Goal: Task Accomplishment & Management: Manage account settings

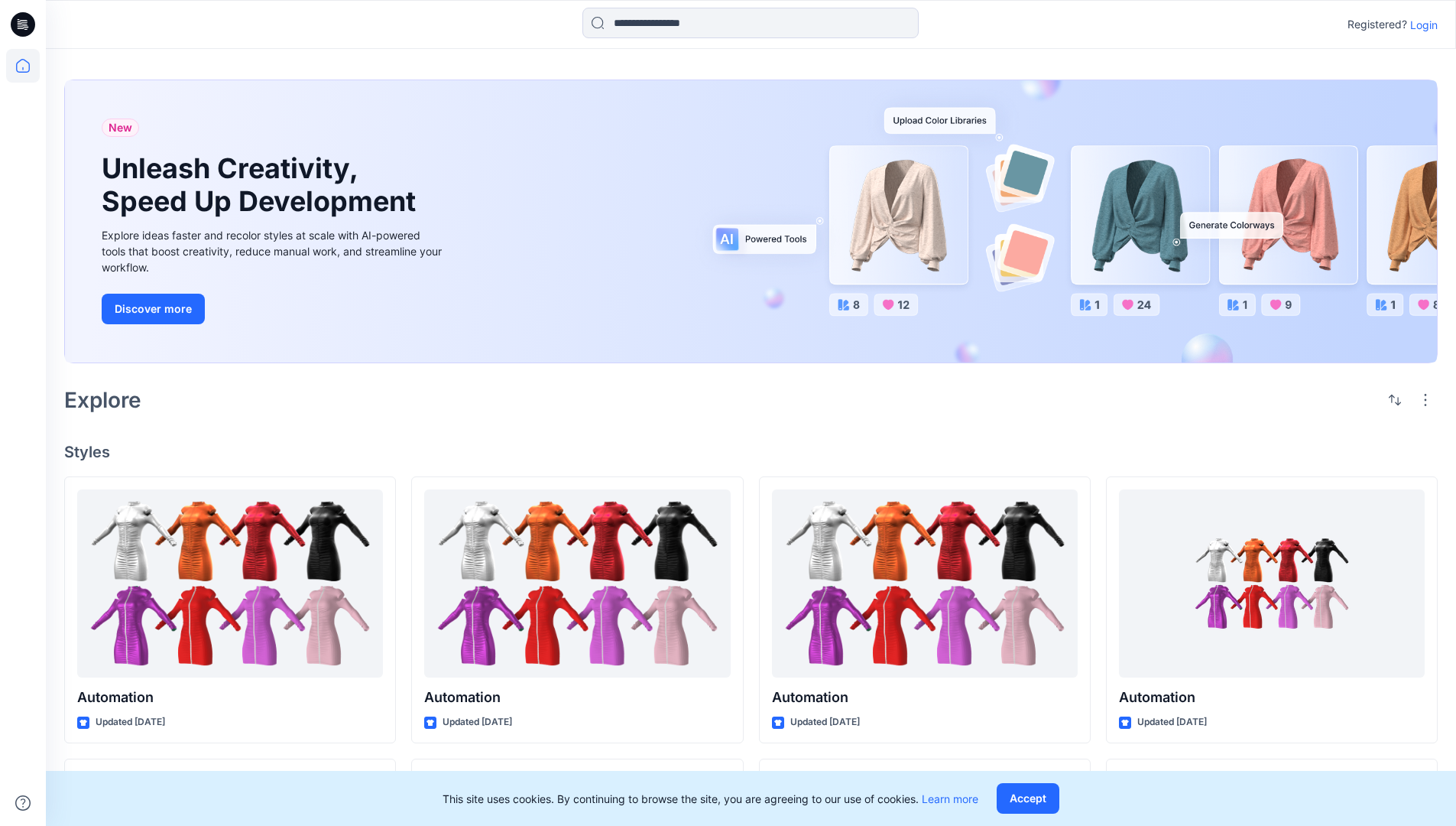
click at [1420, 24] on p "Login" at bounding box center [1424, 24] width 27 height 17
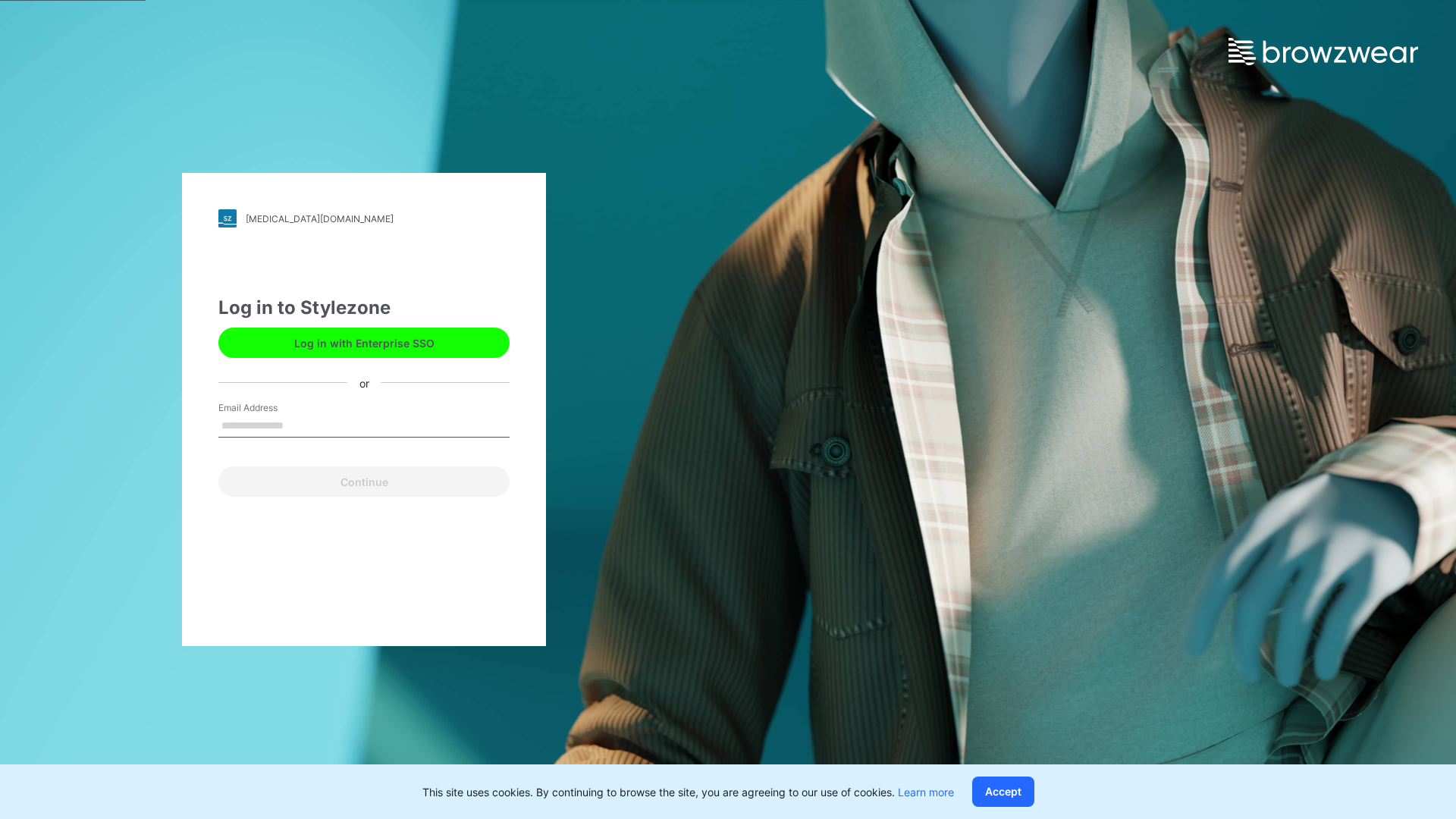
click at [299, 424] on input "Email Address" at bounding box center [364, 426] width 291 height 23
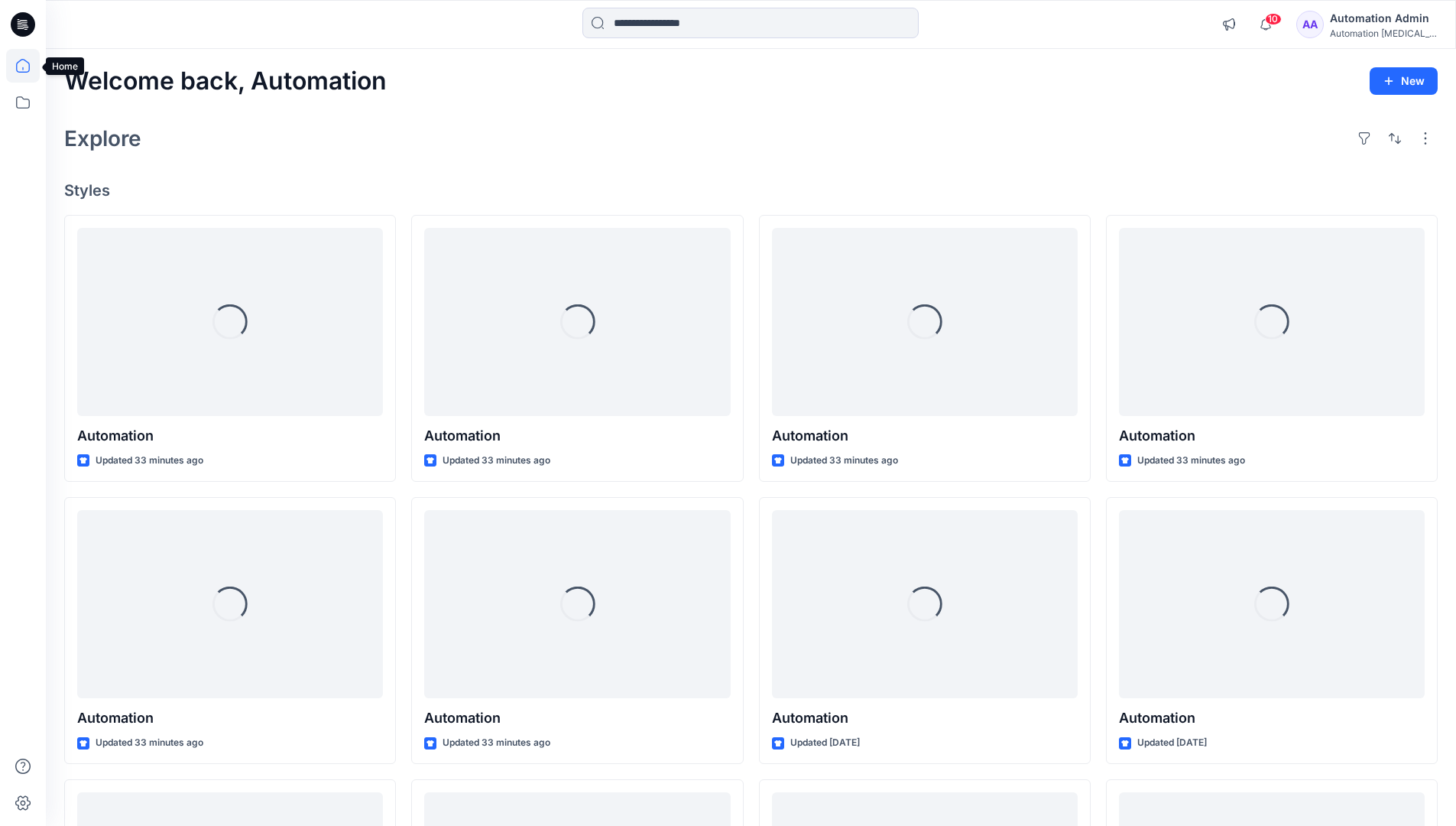
click at [29, 66] on icon at bounding box center [23, 66] width 14 height 14
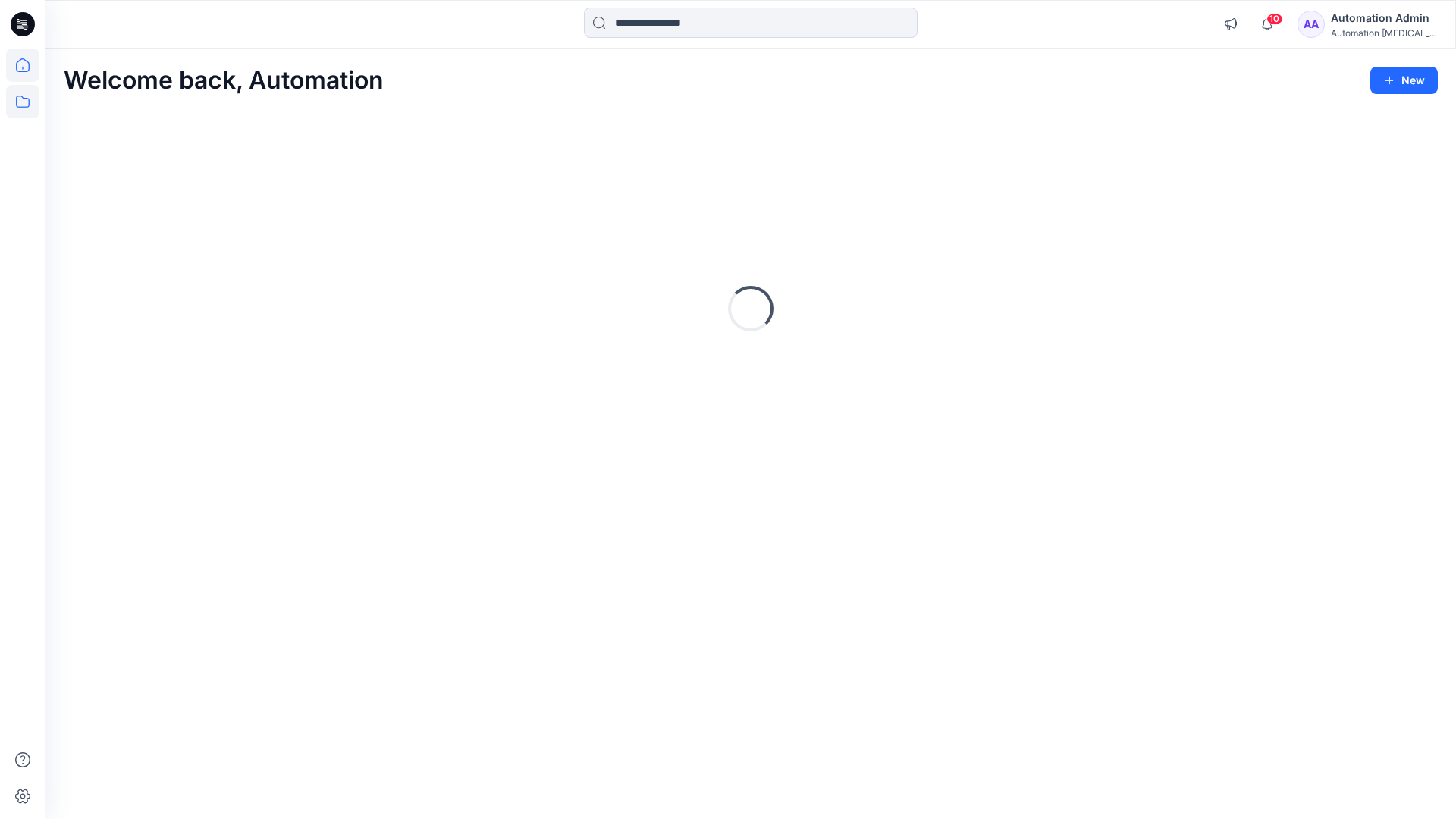
click at [25, 102] on icon at bounding box center [22, 101] width 34 height 34
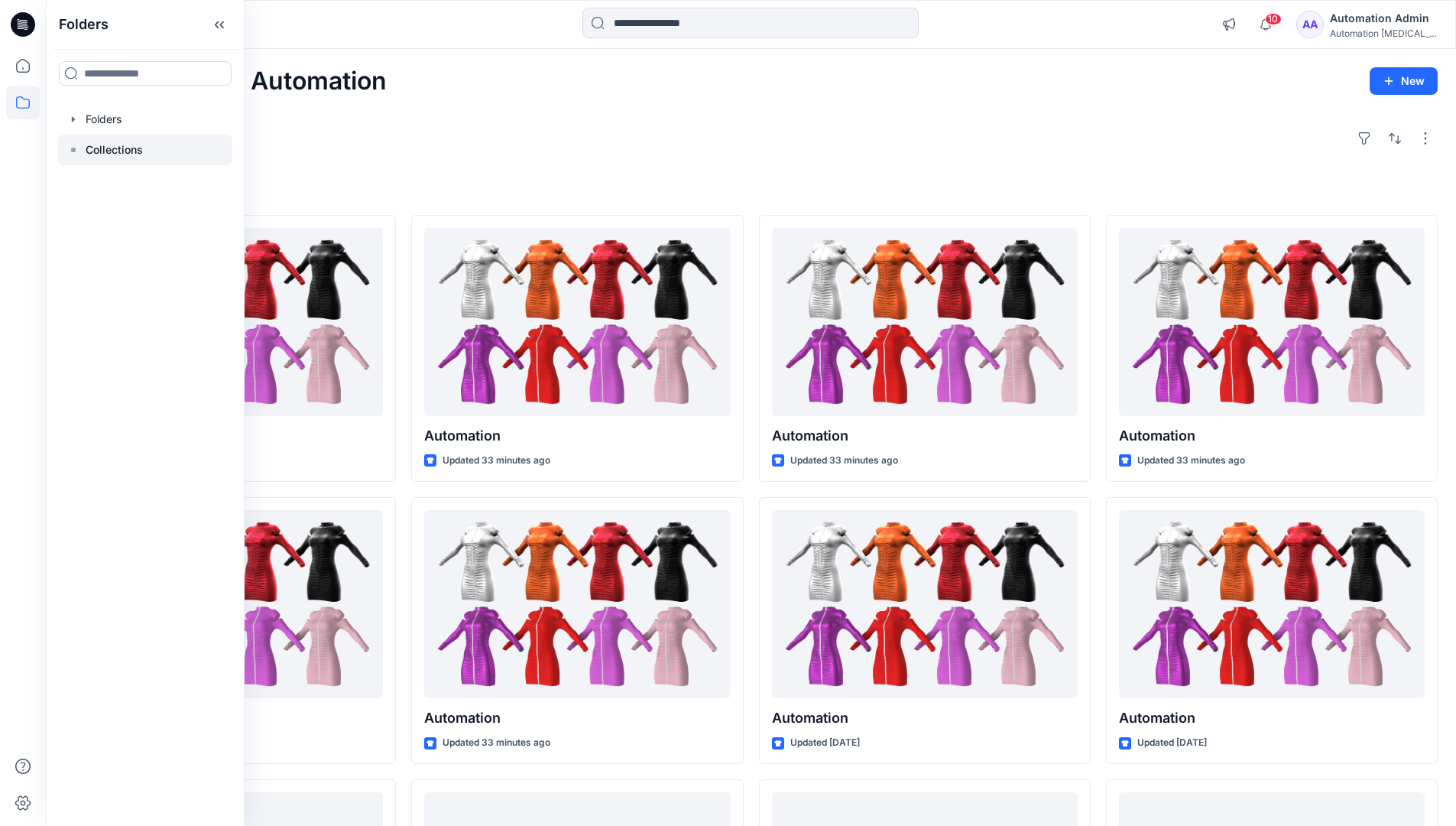
click at [114, 147] on p "Collections" at bounding box center [114, 150] width 57 height 18
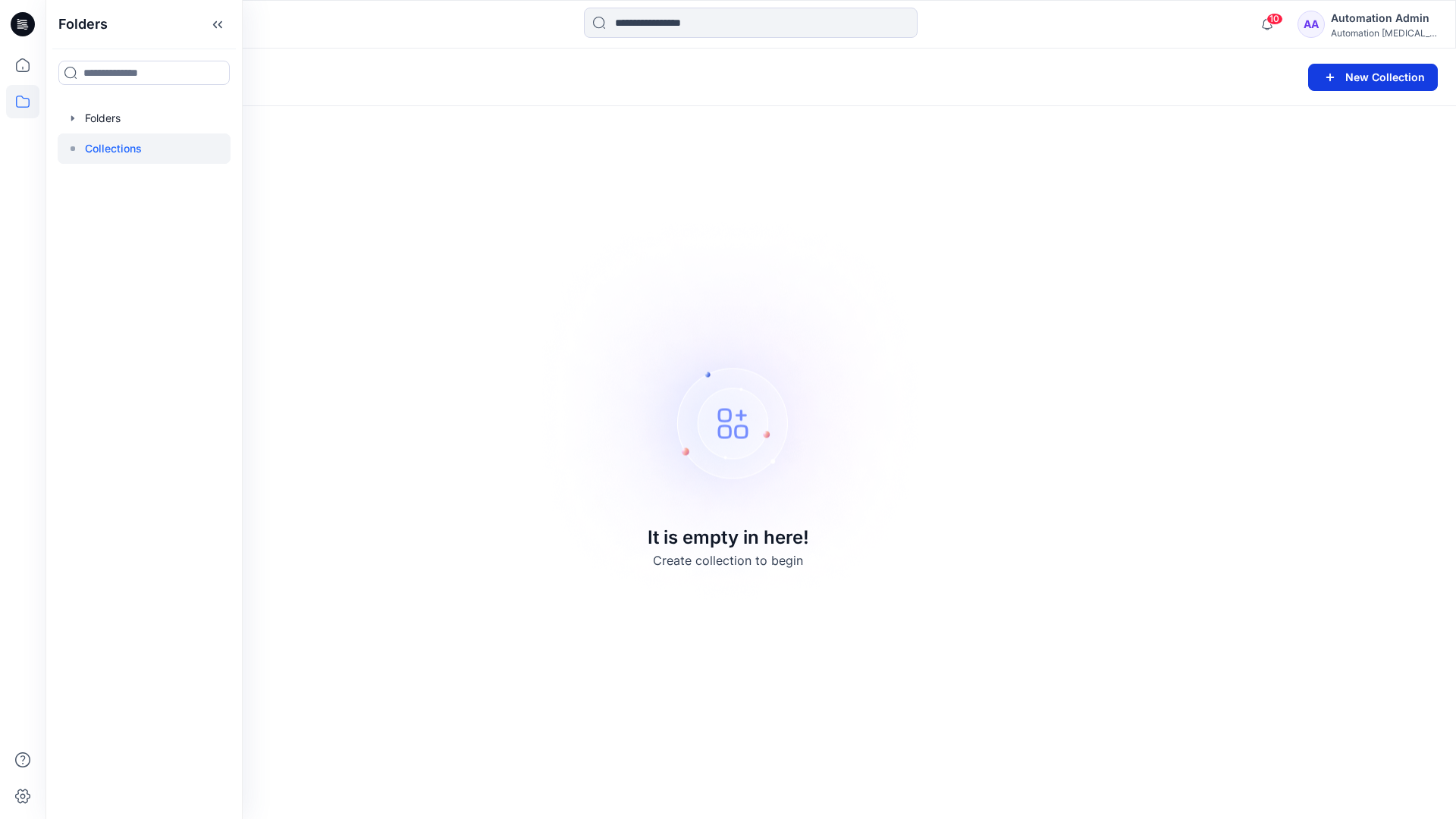
click at [1352, 78] on button "New Collection" at bounding box center [1373, 77] width 129 height 27
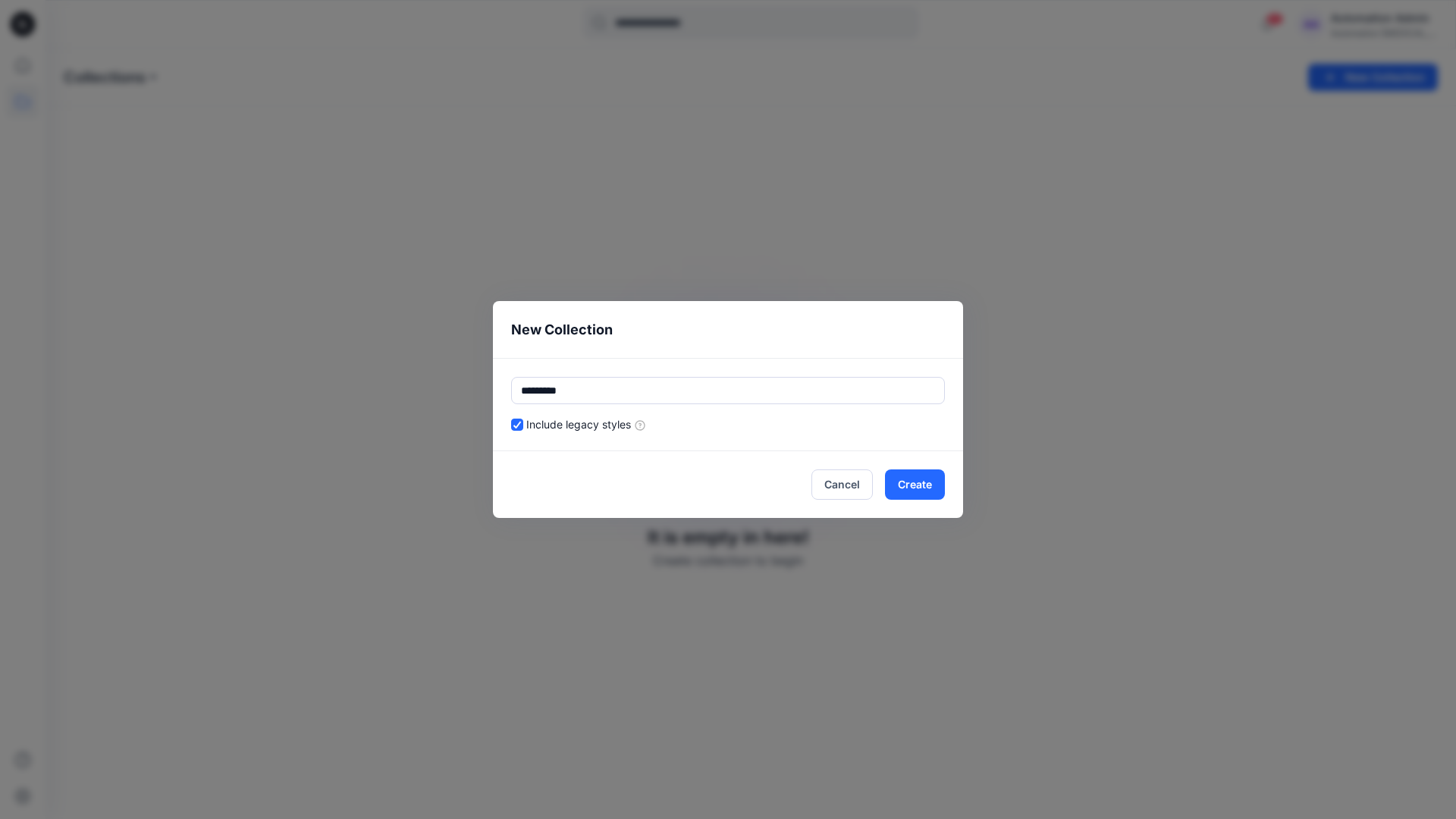
type input "*********"
click at [777, 421] on div "Include legacy styles" at bounding box center [728, 423] width 434 height 16
click at [846, 482] on button "Cancel" at bounding box center [842, 483] width 62 height 30
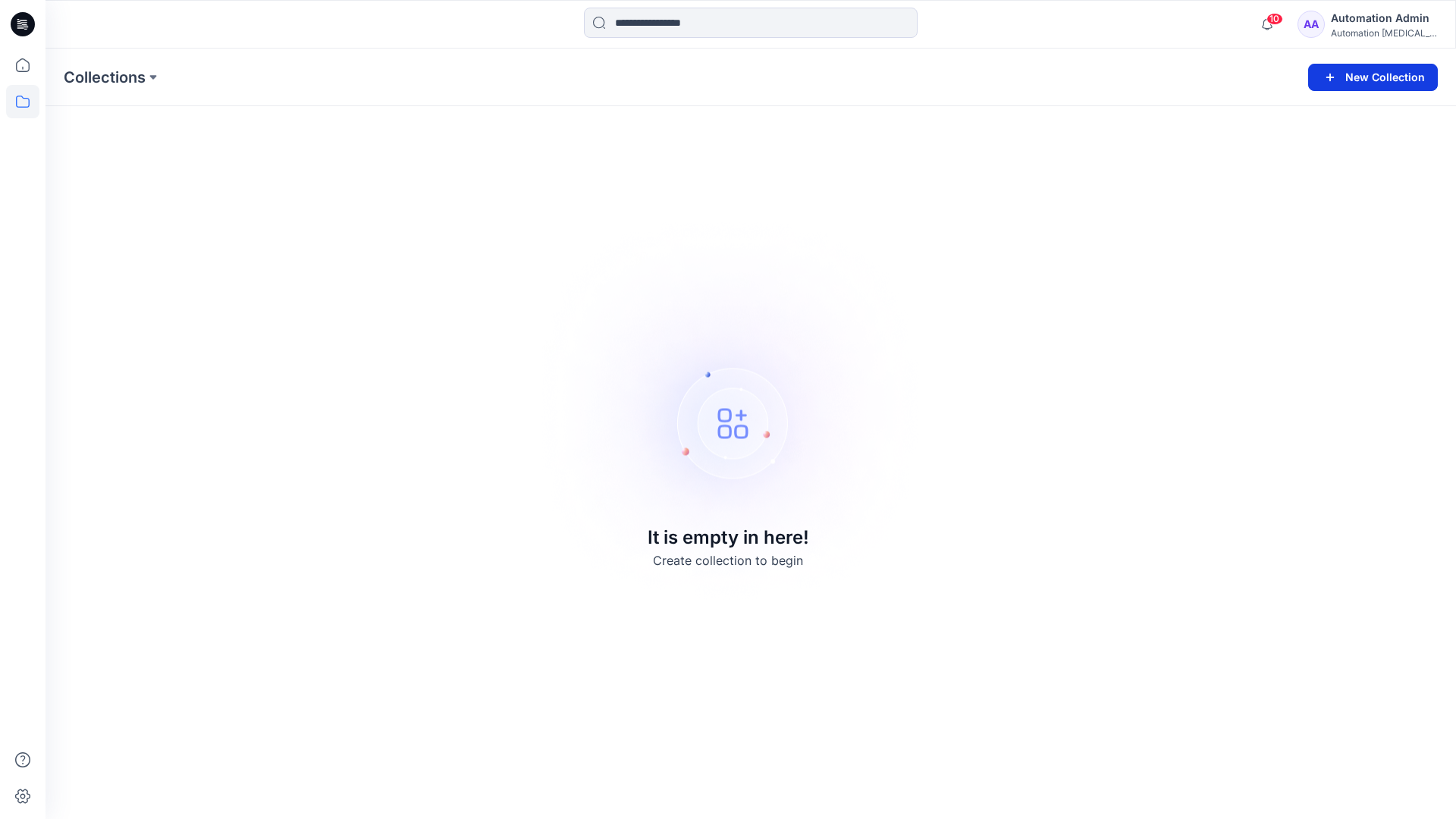
click at [1381, 76] on button "New Collection" at bounding box center [1373, 77] width 129 height 27
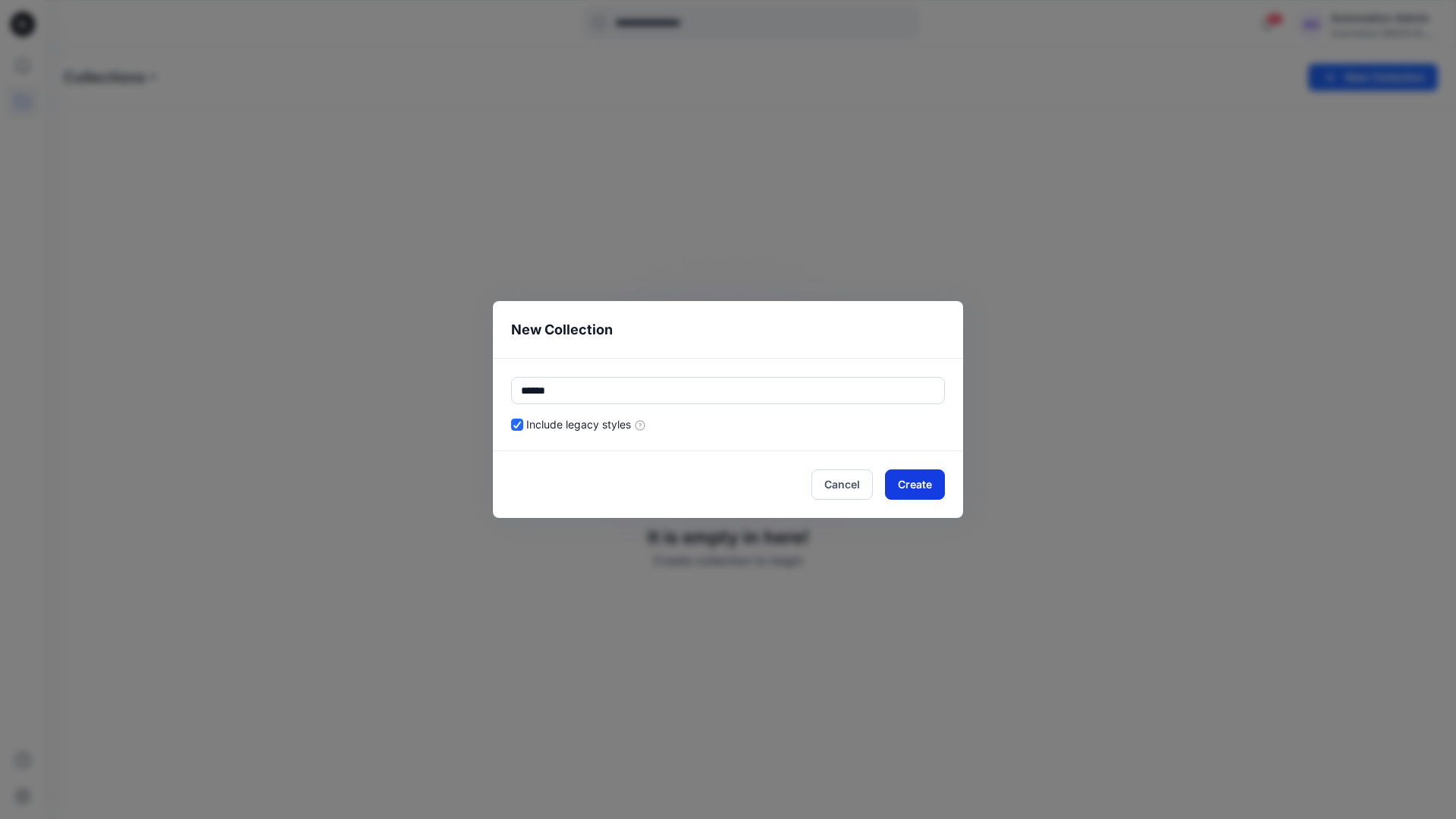
type input "******"
click at [930, 481] on button "Create" at bounding box center [915, 483] width 60 height 30
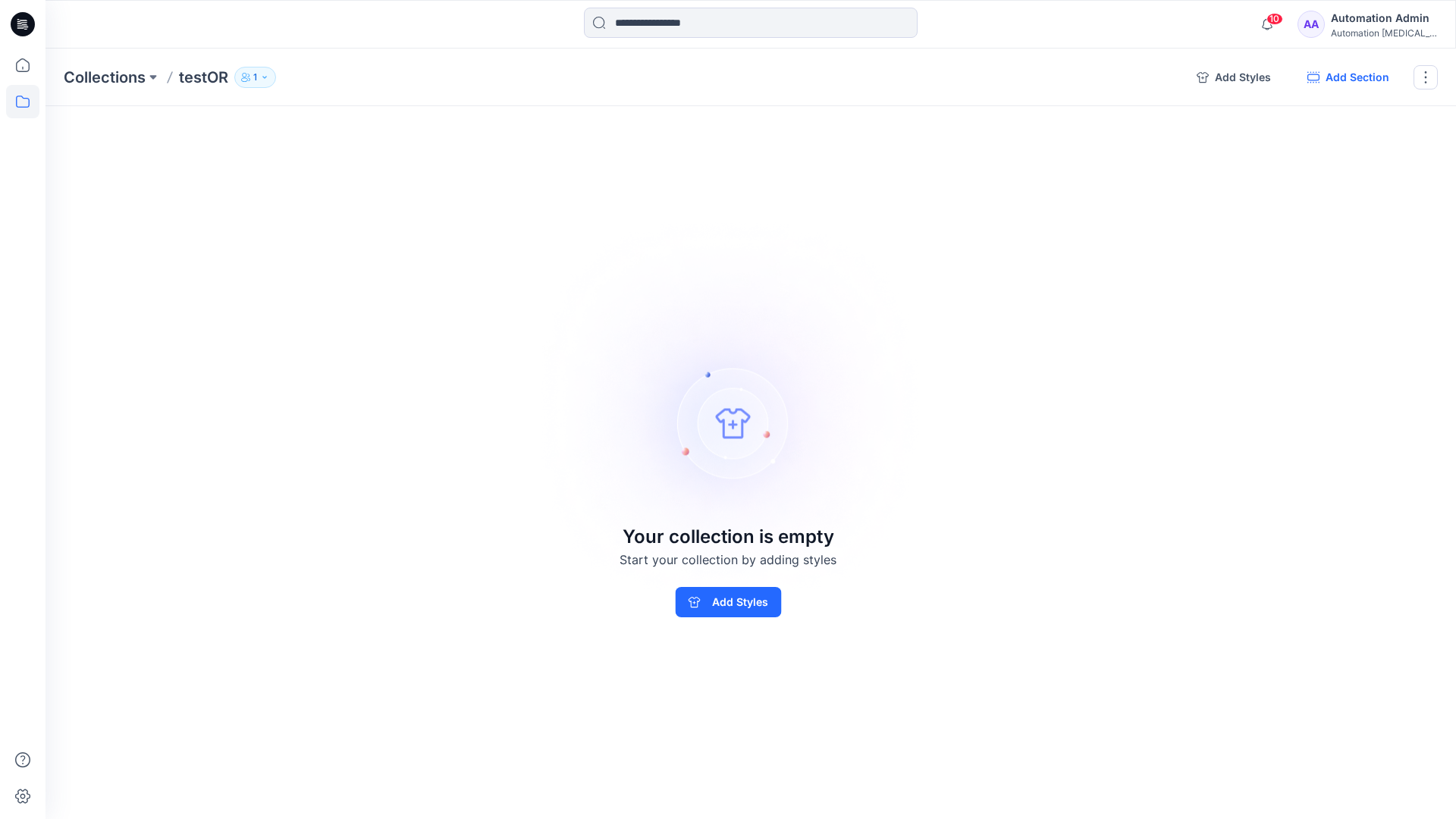
click at [1355, 78] on button "Add Section" at bounding box center [1348, 77] width 106 height 24
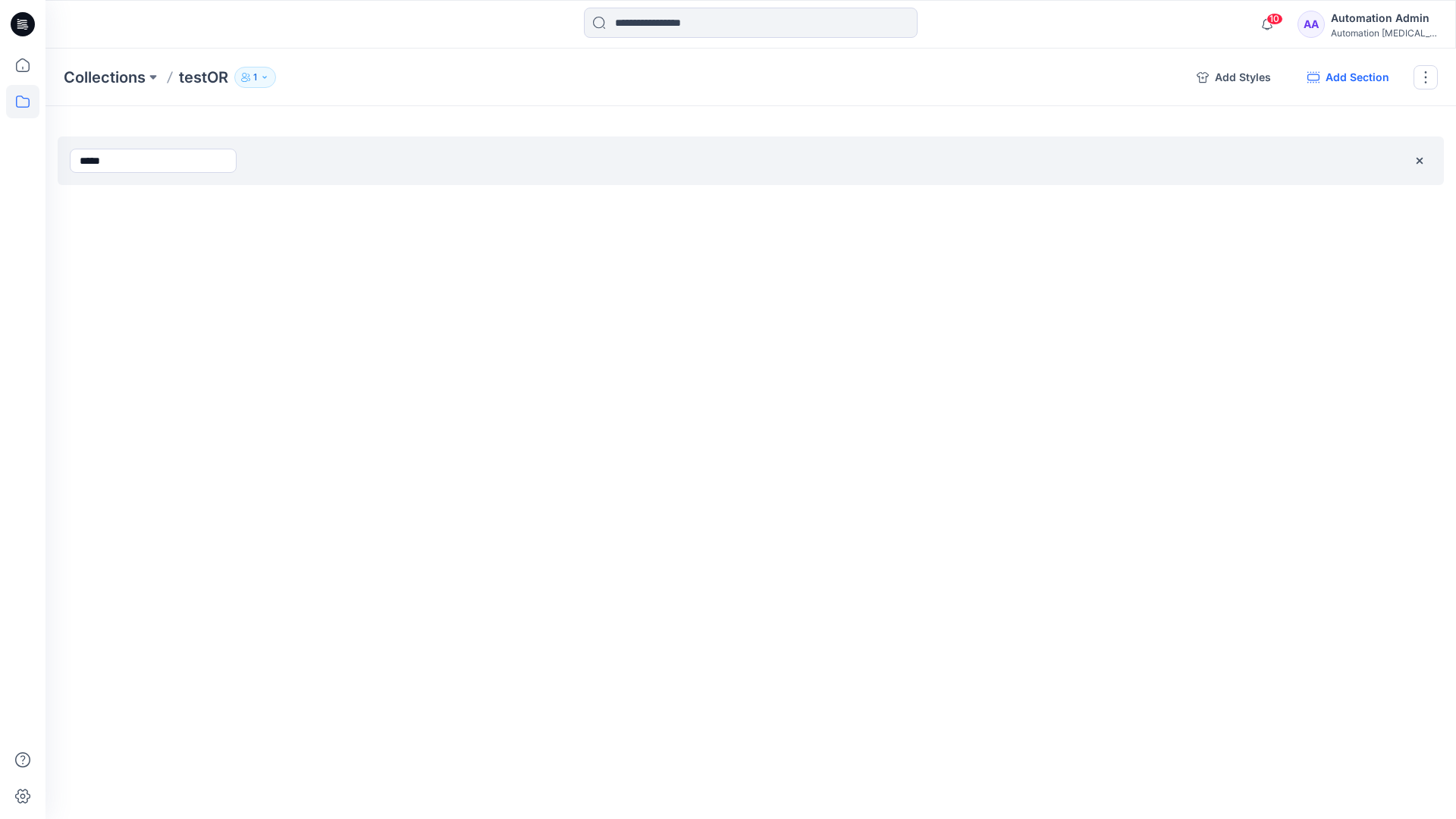
type input "*****"
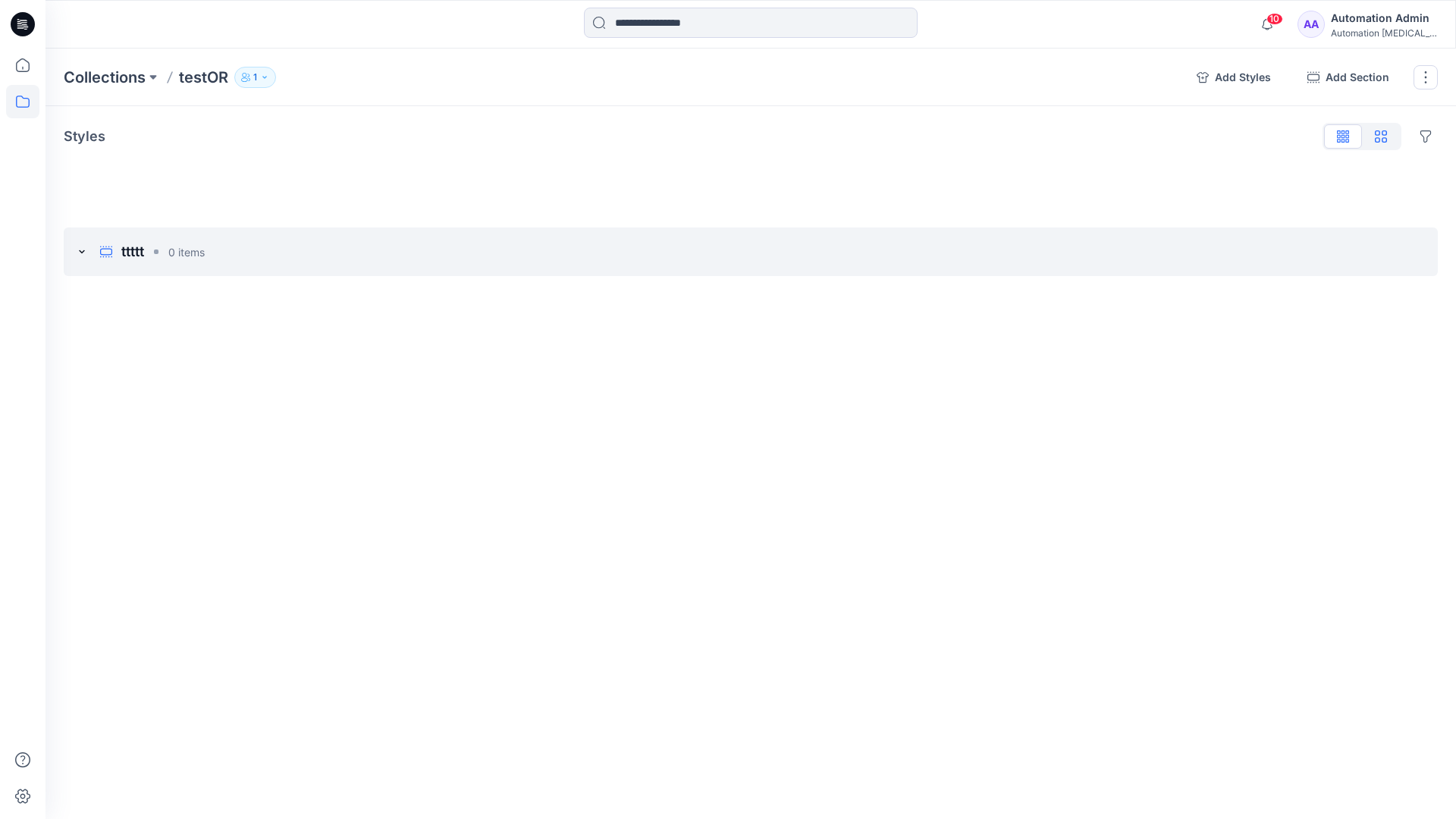
click at [1381, 138] on icon "button" at bounding box center [1381, 136] width 13 height 13
click at [1343, 138] on icon "button" at bounding box center [1343, 134] width 4 height 8
click at [1423, 78] on button "button" at bounding box center [1425, 77] width 24 height 24
click at [1345, 138] on button "Clone Collection" at bounding box center [1353, 147] width 164 height 28
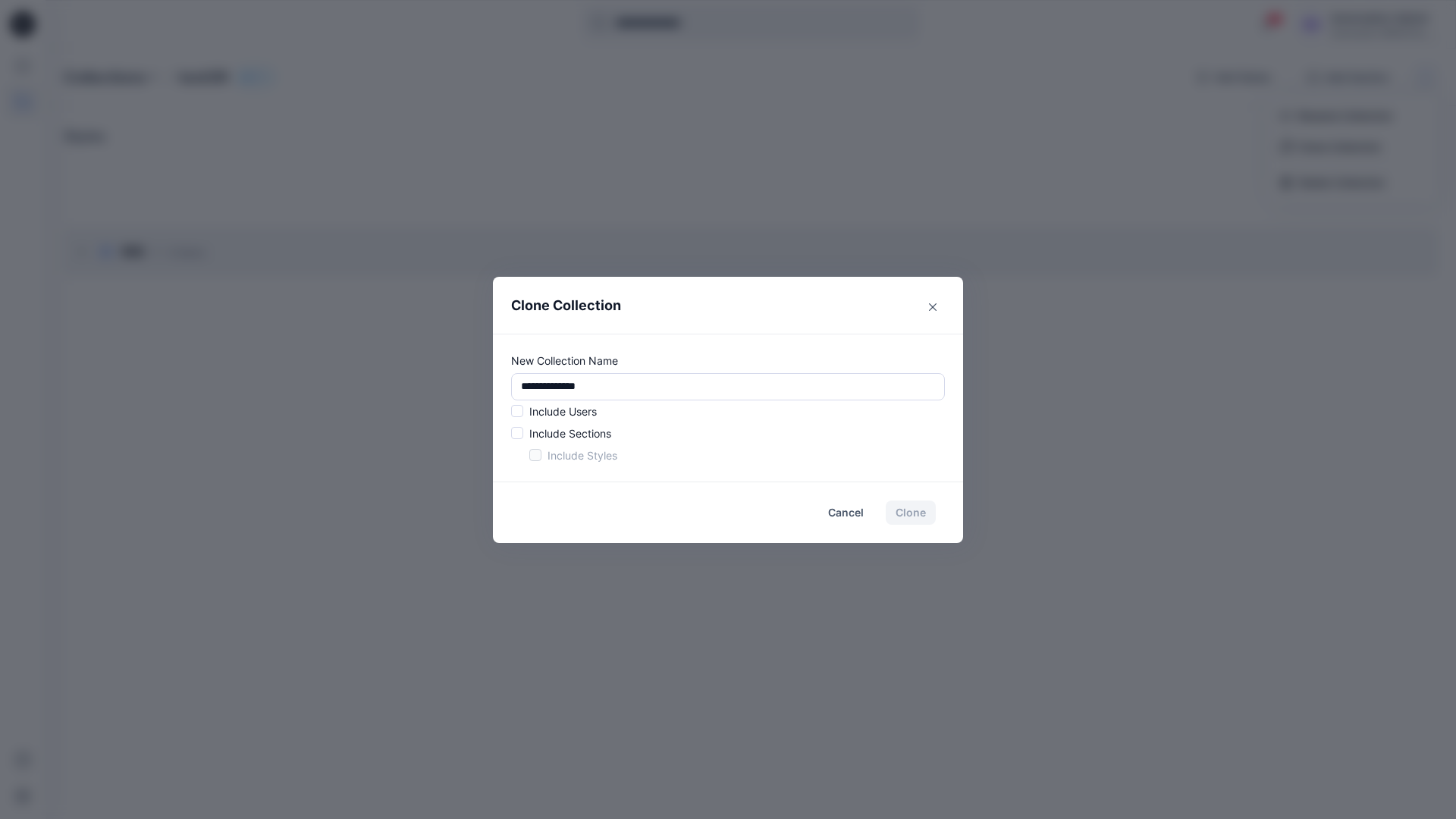
click at [562, 407] on p "Include Users" at bounding box center [563, 411] width 68 height 16
click at [520, 414] on span at bounding box center [517, 411] width 13 height 13
click at [520, 434] on span at bounding box center [517, 432] width 13 height 13
click at [533, 455] on span at bounding box center [536, 454] width 13 height 13
click at [916, 516] on button "Clone" at bounding box center [911, 512] width 50 height 24
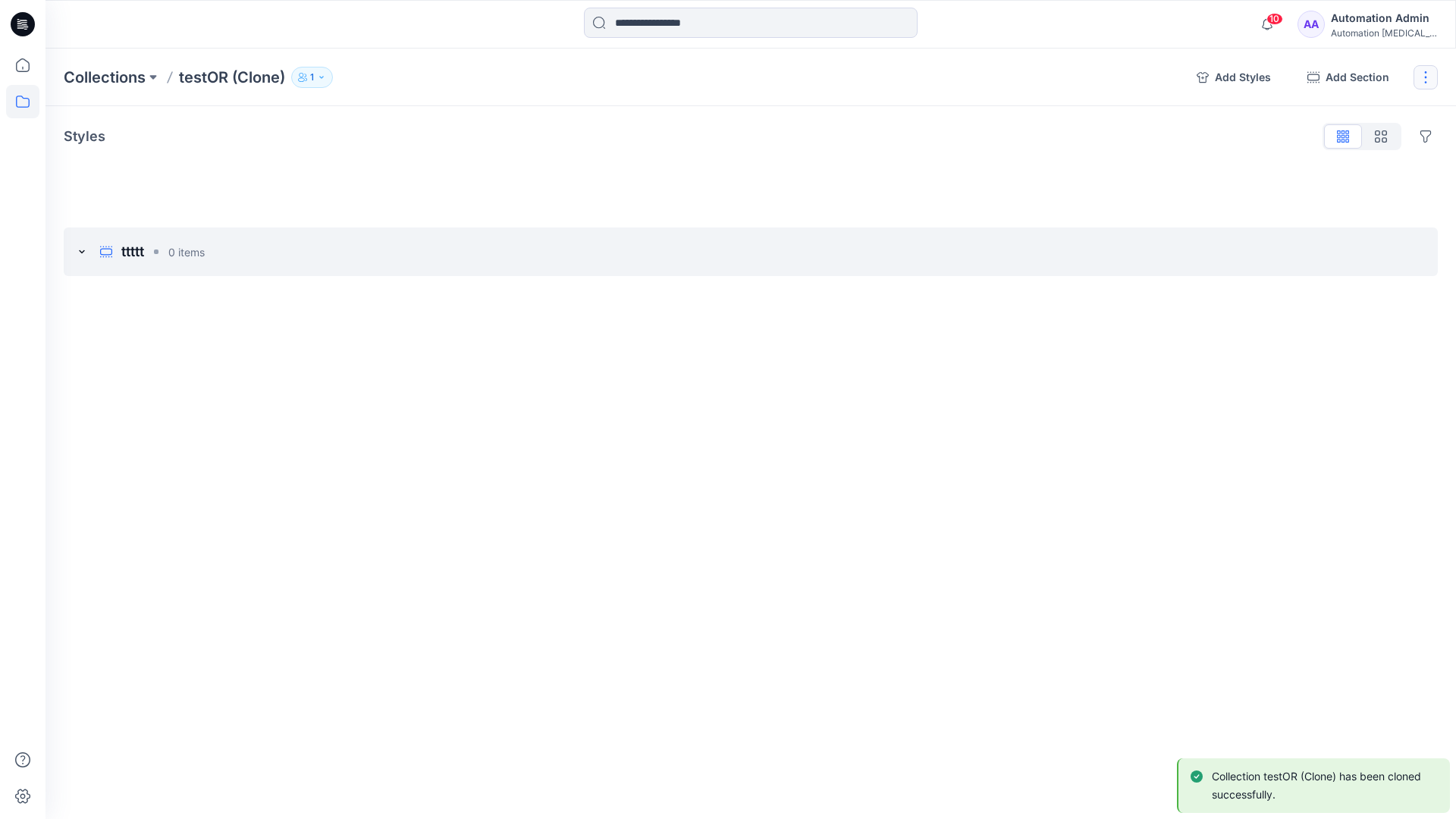
click at [1430, 76] on button "button" at bounding box center [1425, 77] width 24 height 24
click at [1354, 183] on button "Delete Collection" at bounding box center [1353, 181] width 164 height 28
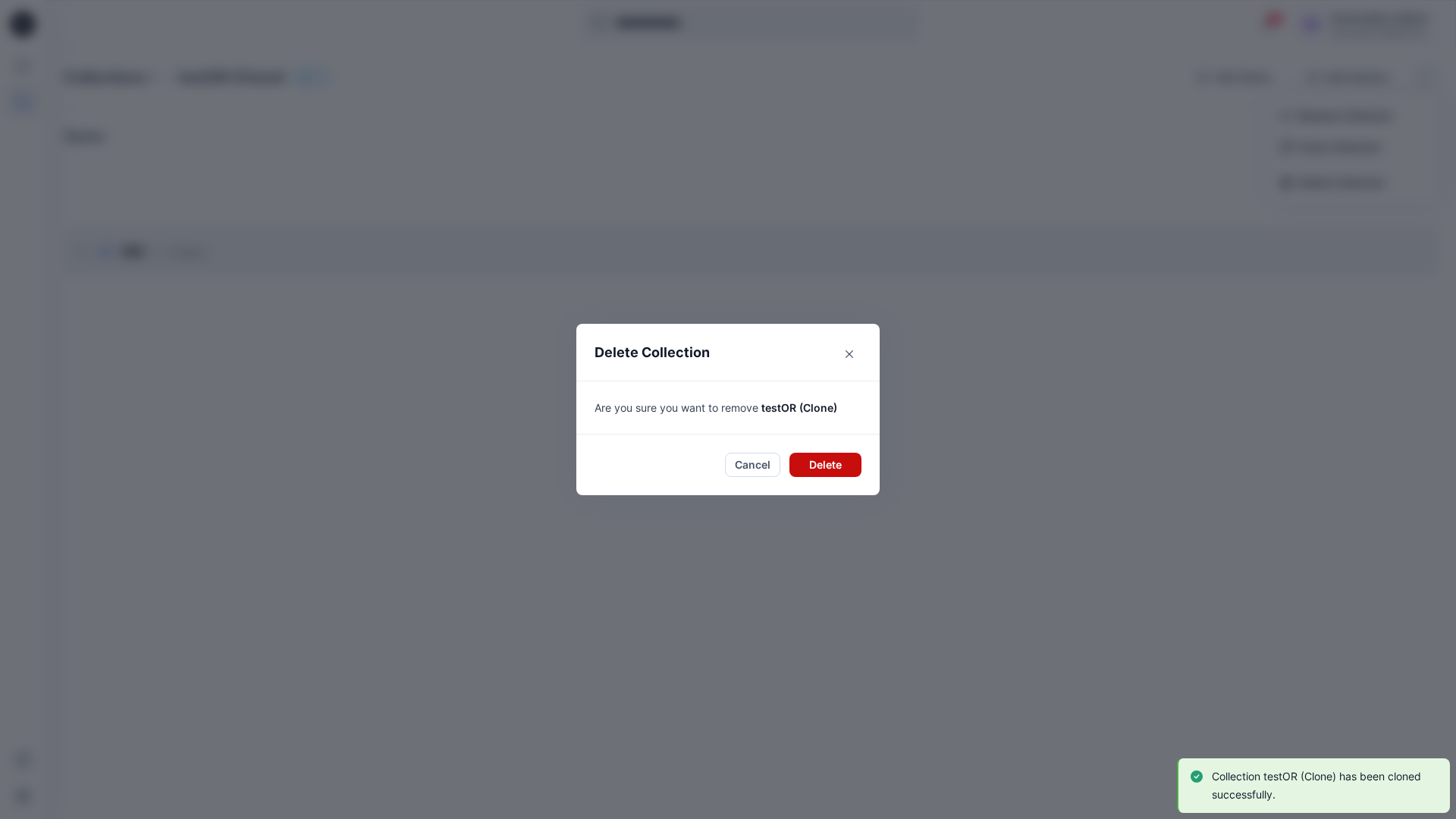
click at [816, 461] on button "Delete" at bounding box center [825, 464] width 72 height 24
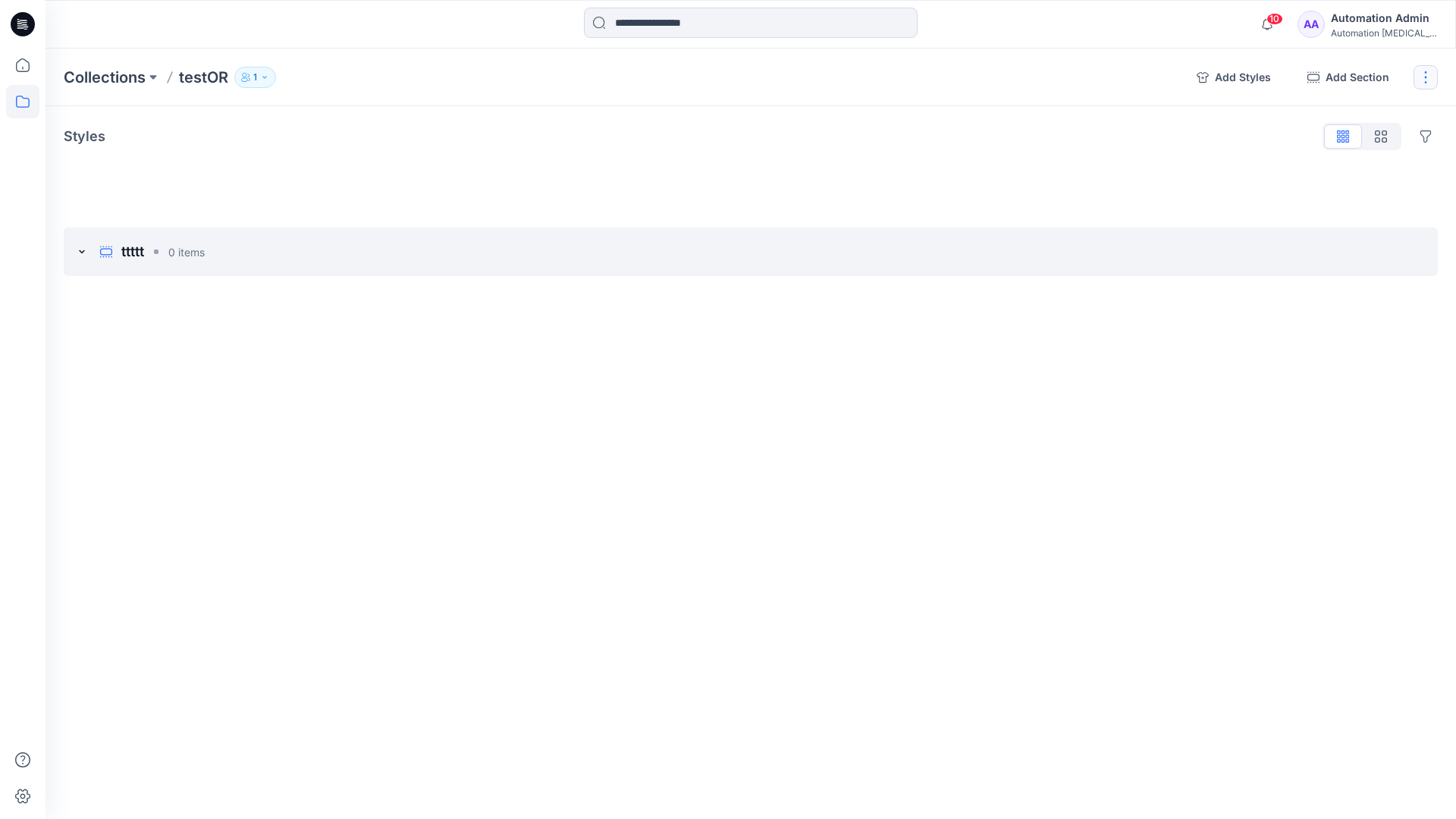
click at [1422, 76] on button "button" at bounding box center [1425, 77] width 24 height 24
click at [1322, 187] on button "Delete Collection" at bounding box center [1353, 181] width 164 height 28
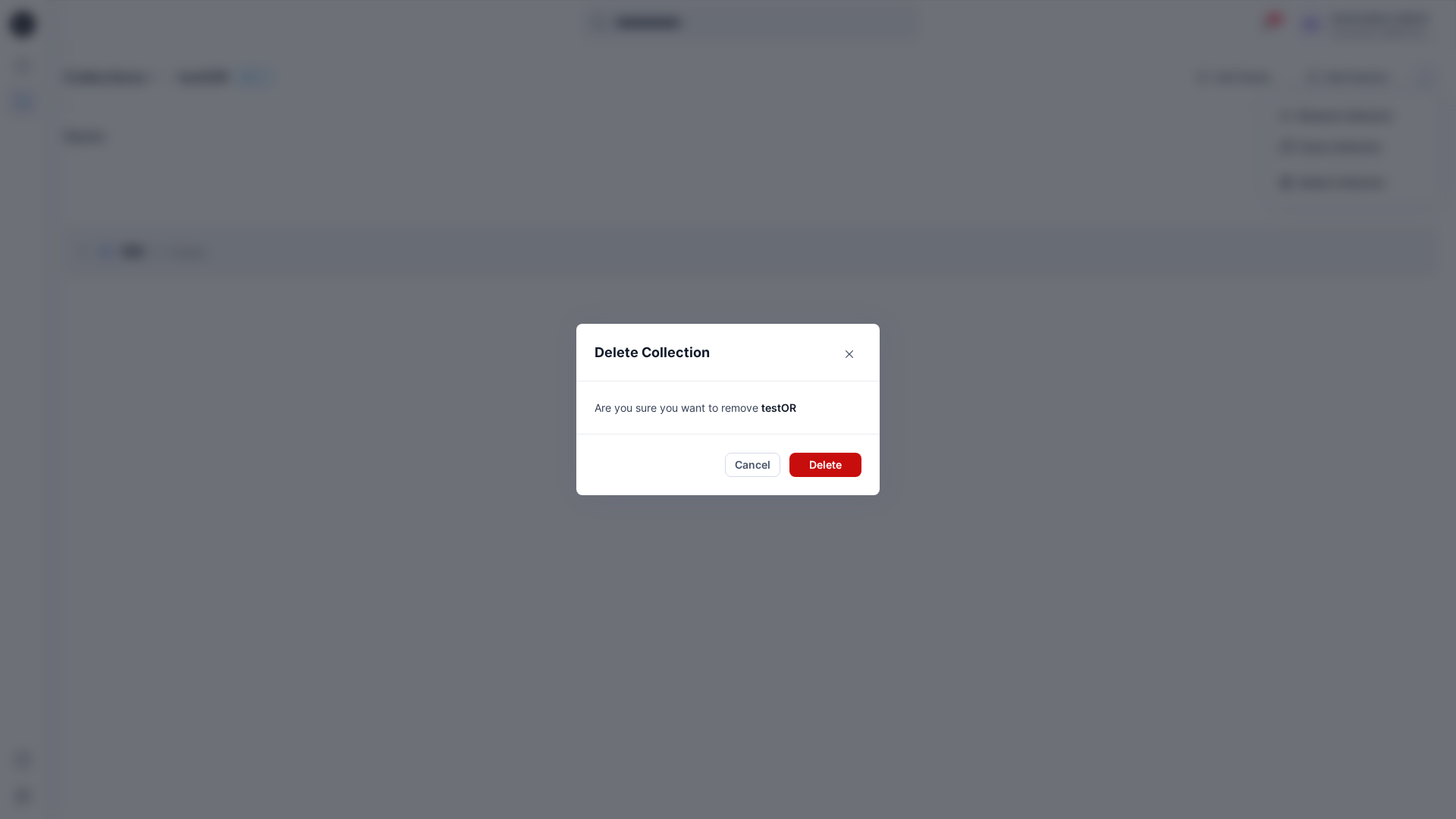
click at [831, 468] on button "Delete" at bounding box center [825, 464] width 72 height 24
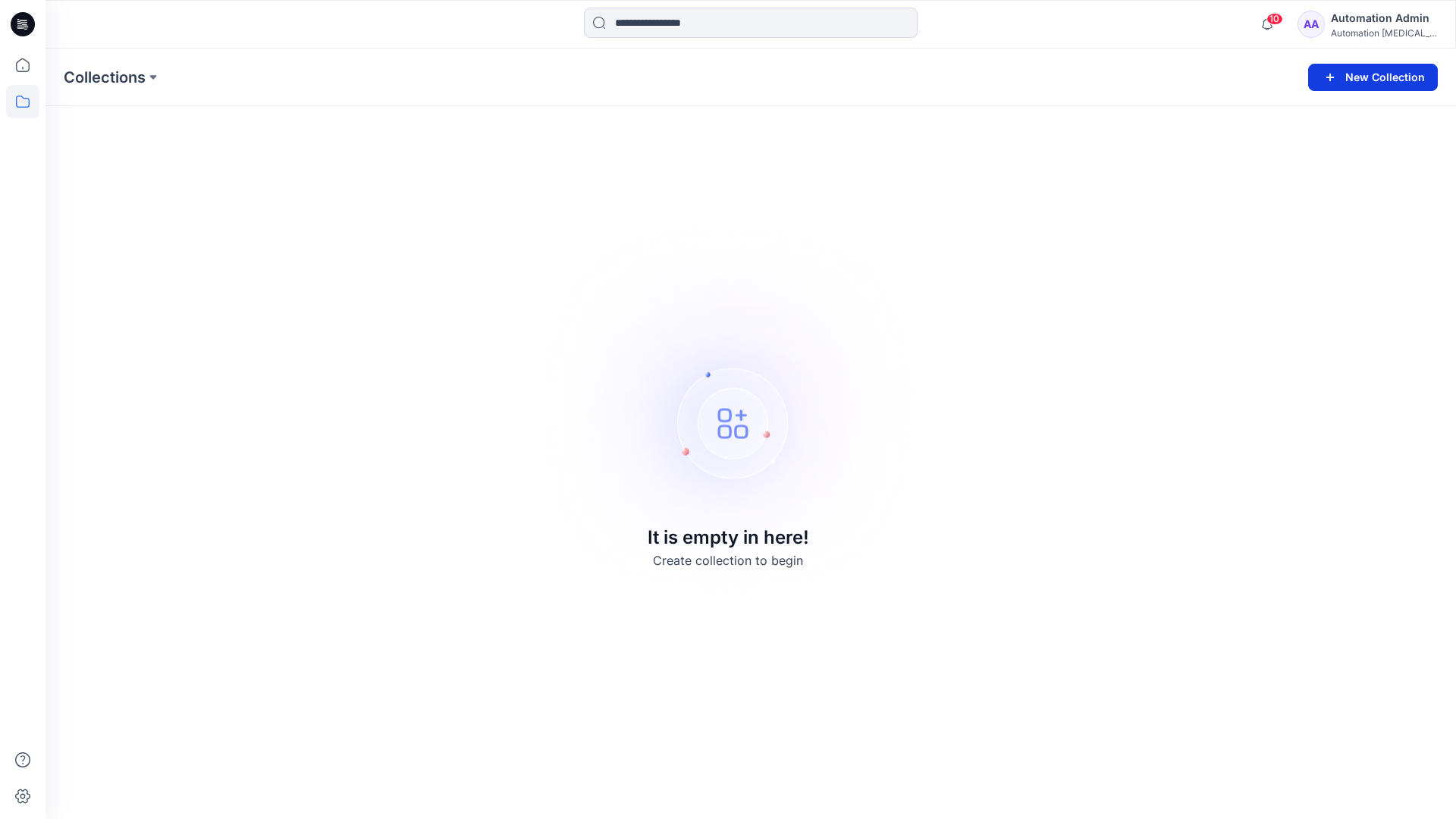
click at [1387, 81] on button "New Collection" at bounding box center [1373, 77] width 129 height 27
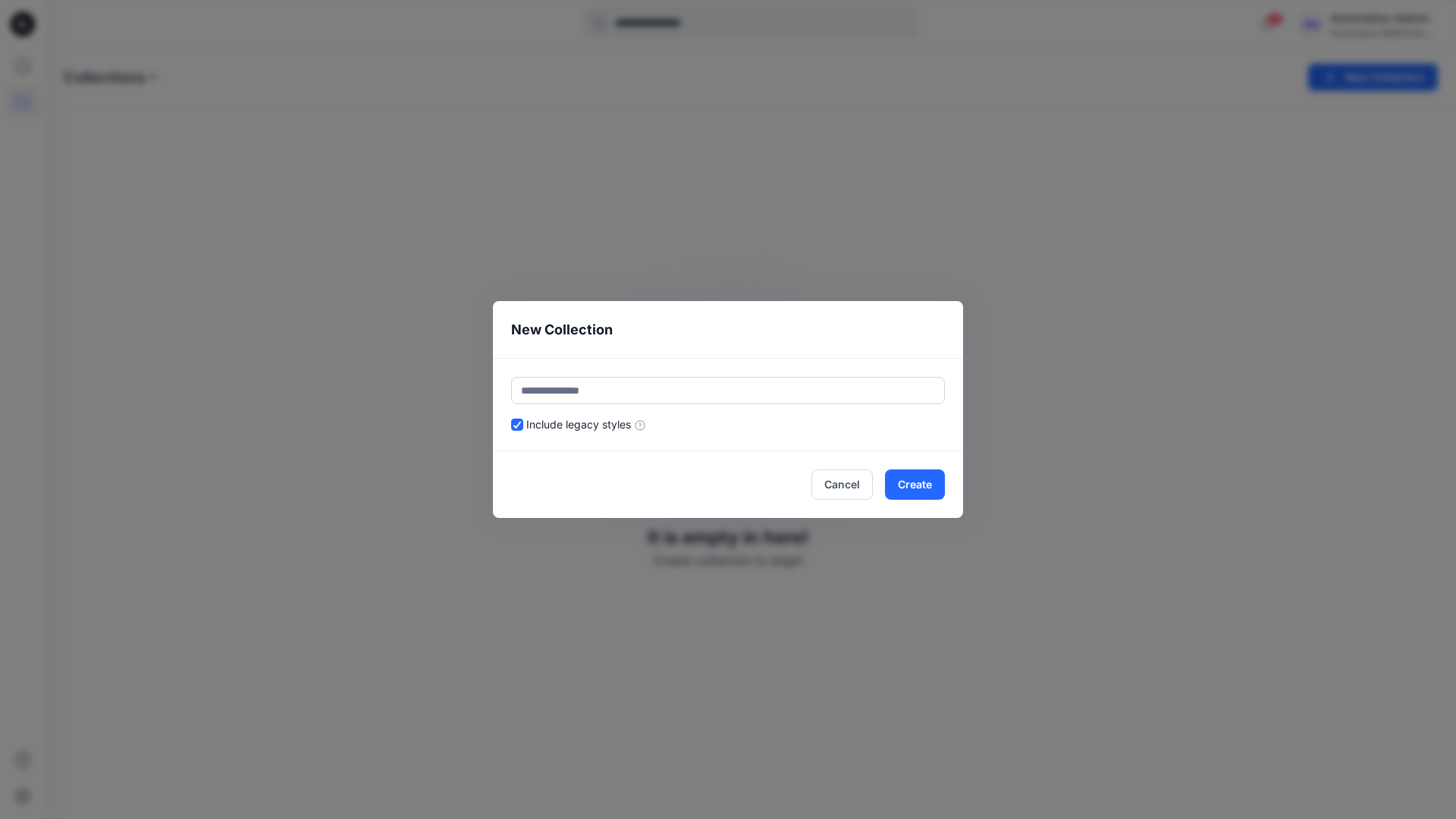
click at [678, 390] on input "text" at bounding box center [728, 391] width 434 height 27
type input "******"
click at [807, 339] on header "New Collection" at bounding box center [728, 329] width 470 height 57
click at [930, 489] on button "Create" at bounding box center [915, 483] width 60 height 30
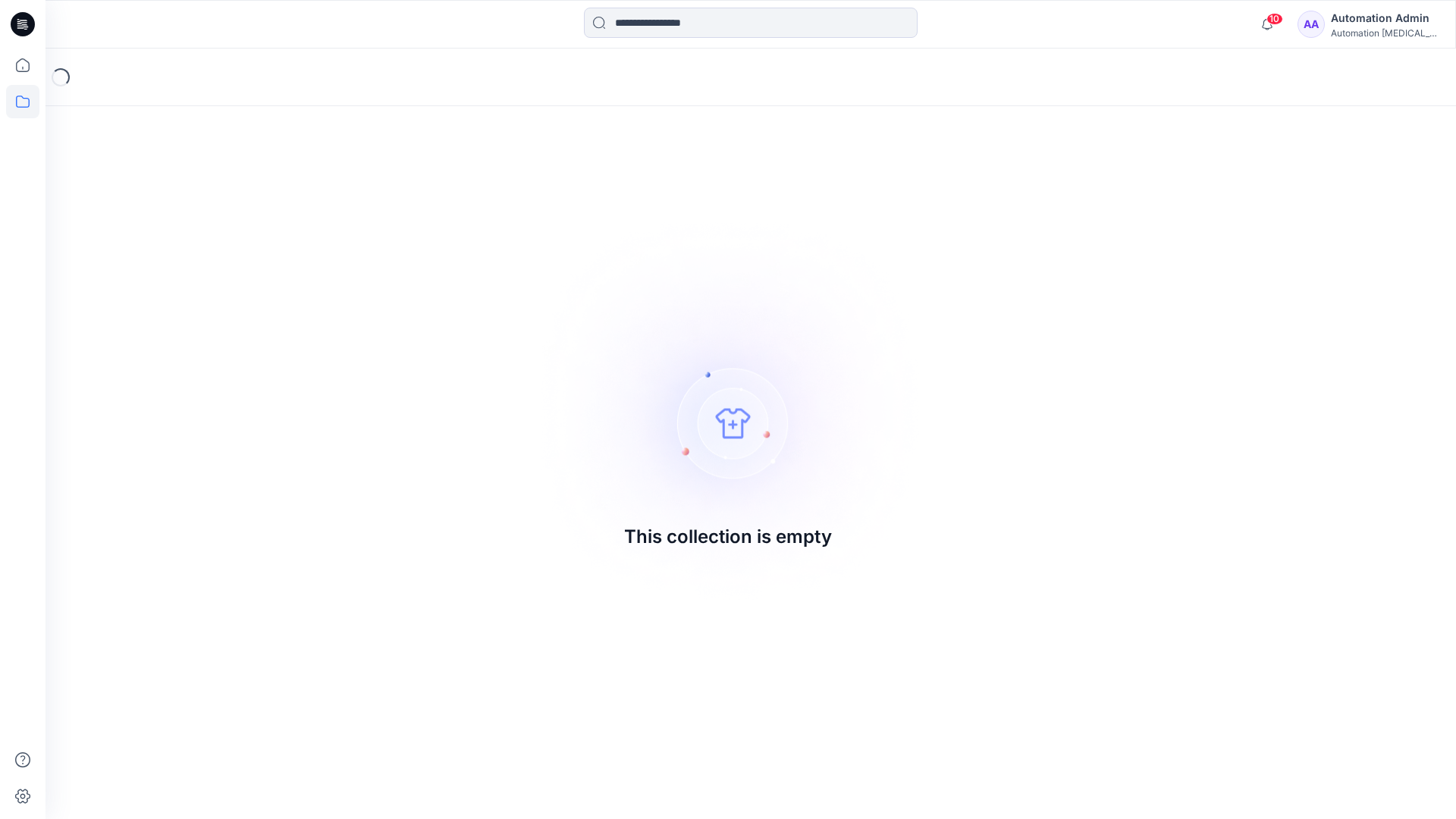
drag, startPoint x: 930, startPoint y: 489, endPoint x: 641, endPoint y: 414, distance: 298.6
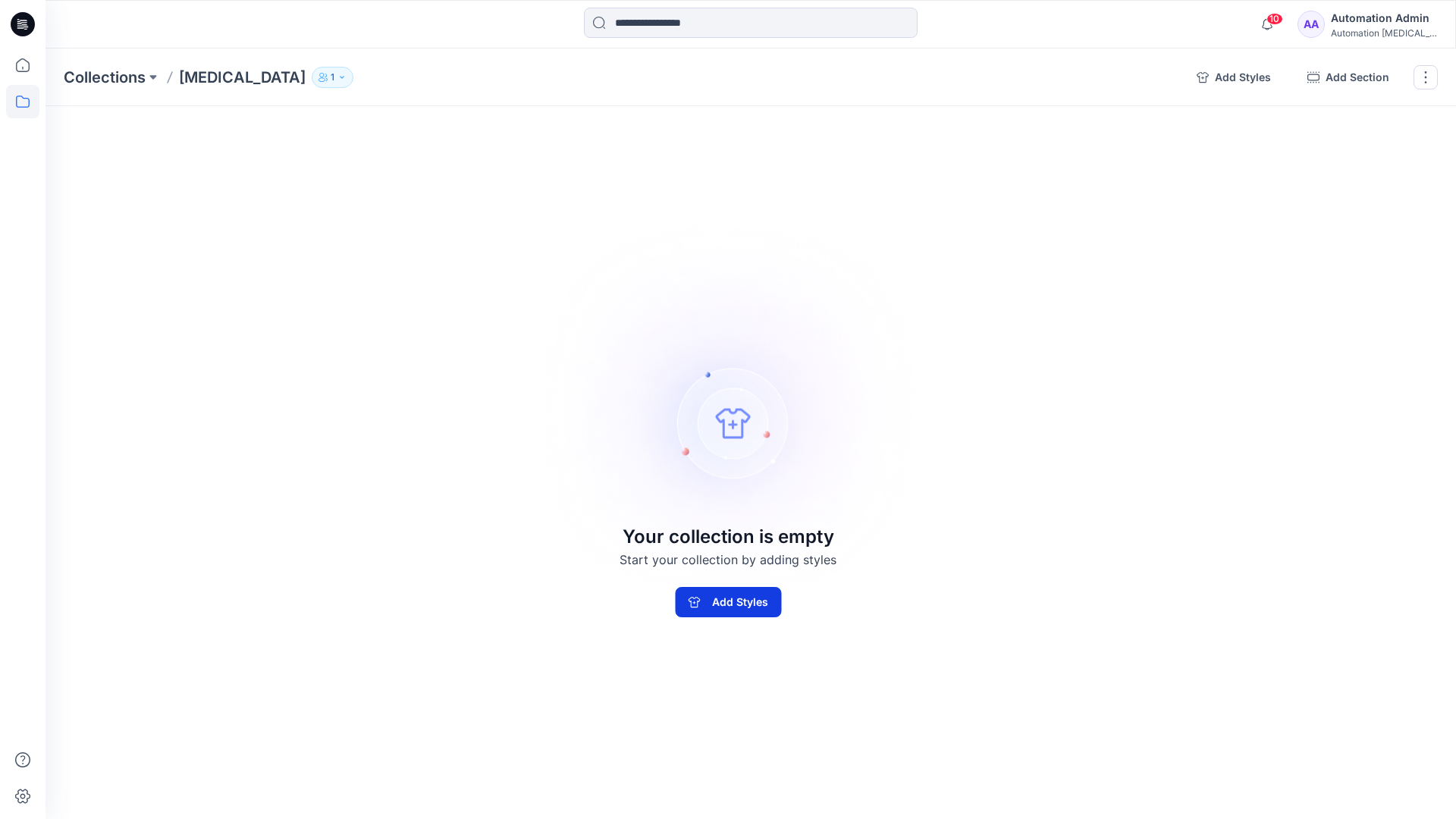
click at [698, 611] on button "Add Styles" at bounding box center [728, 601] width 106 height 30
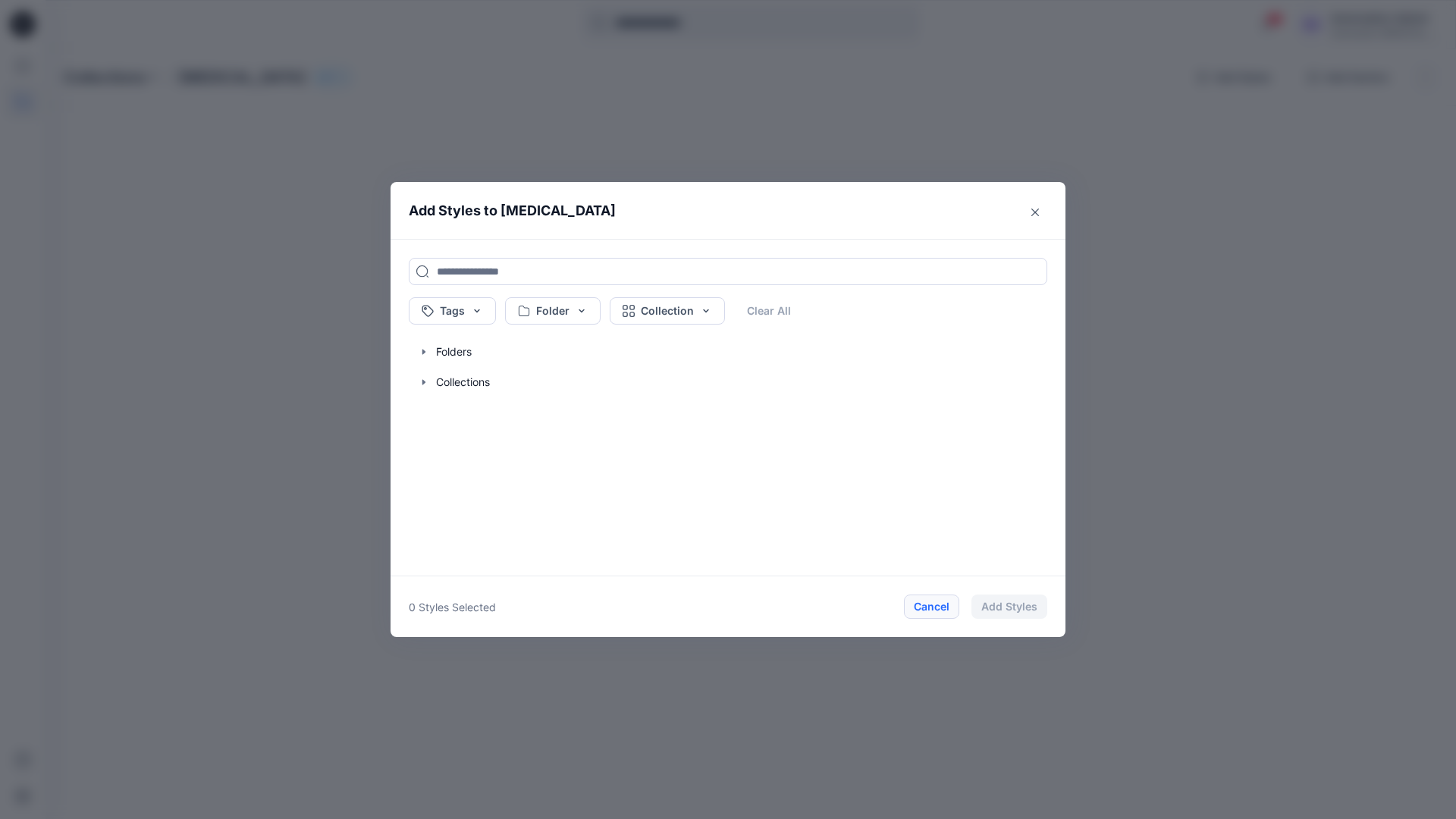
click at [930, 608] on button "Cancel" at bounding box center [931, 606] width 55 height 24
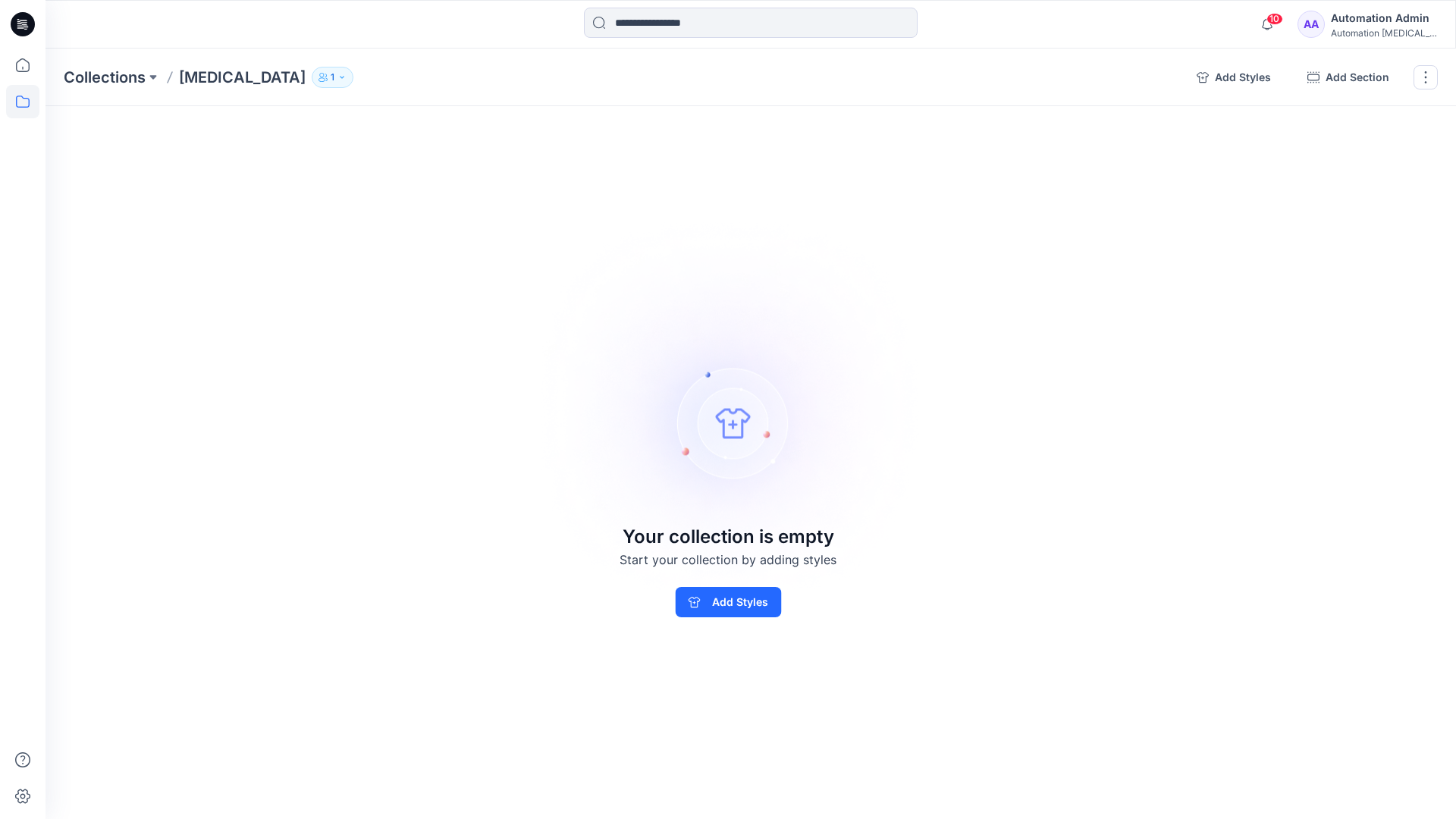
click at [1407, 17] on div "Automation Admin" at bounding box center [1384, 17] width 106 height 18
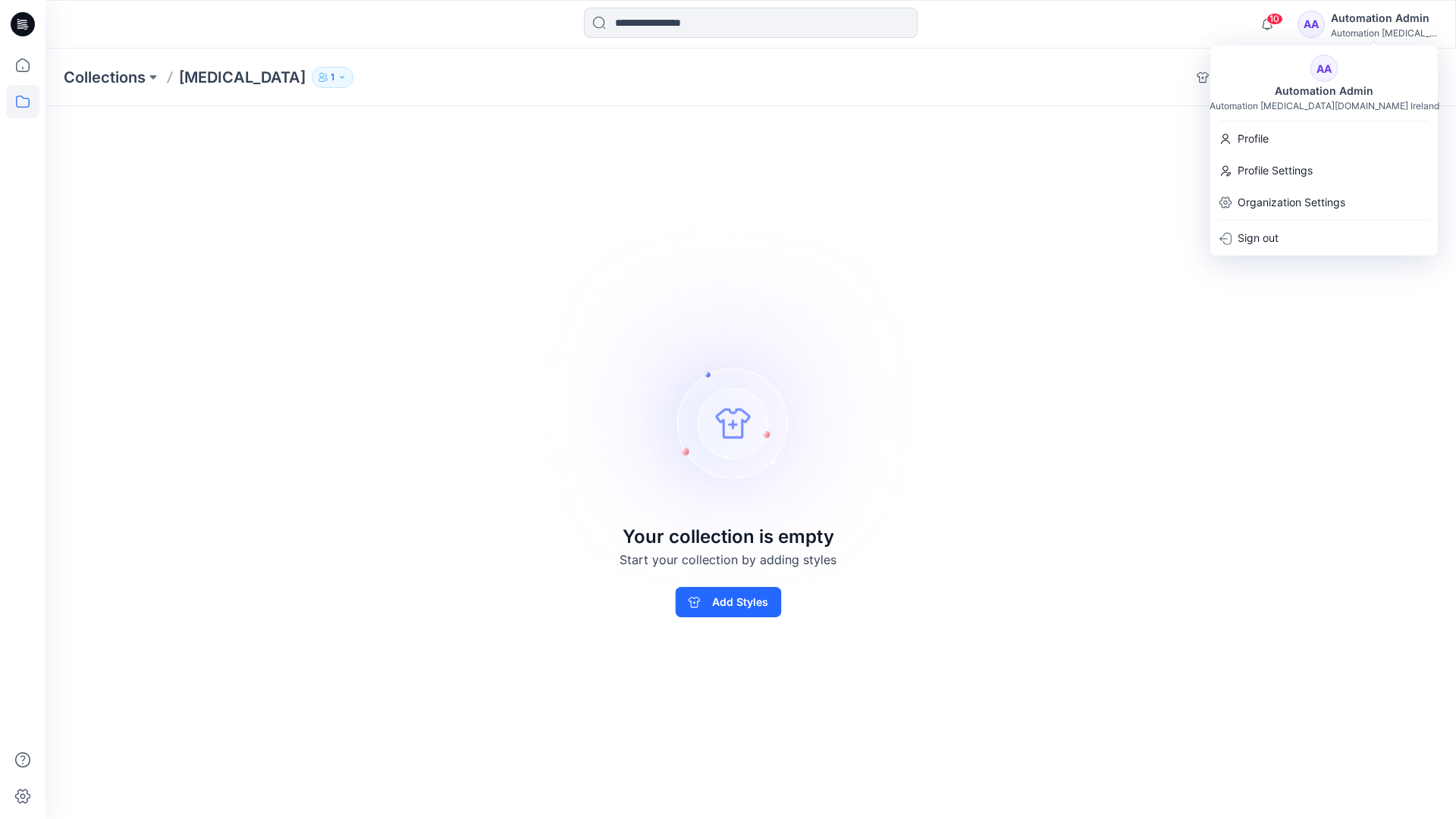
click at [1073, 150] on div "Collections Testim 1 Add Styles Add Section Rename Collection Clone Collection …" at bounding box center [751, 433] width 1411 height 770
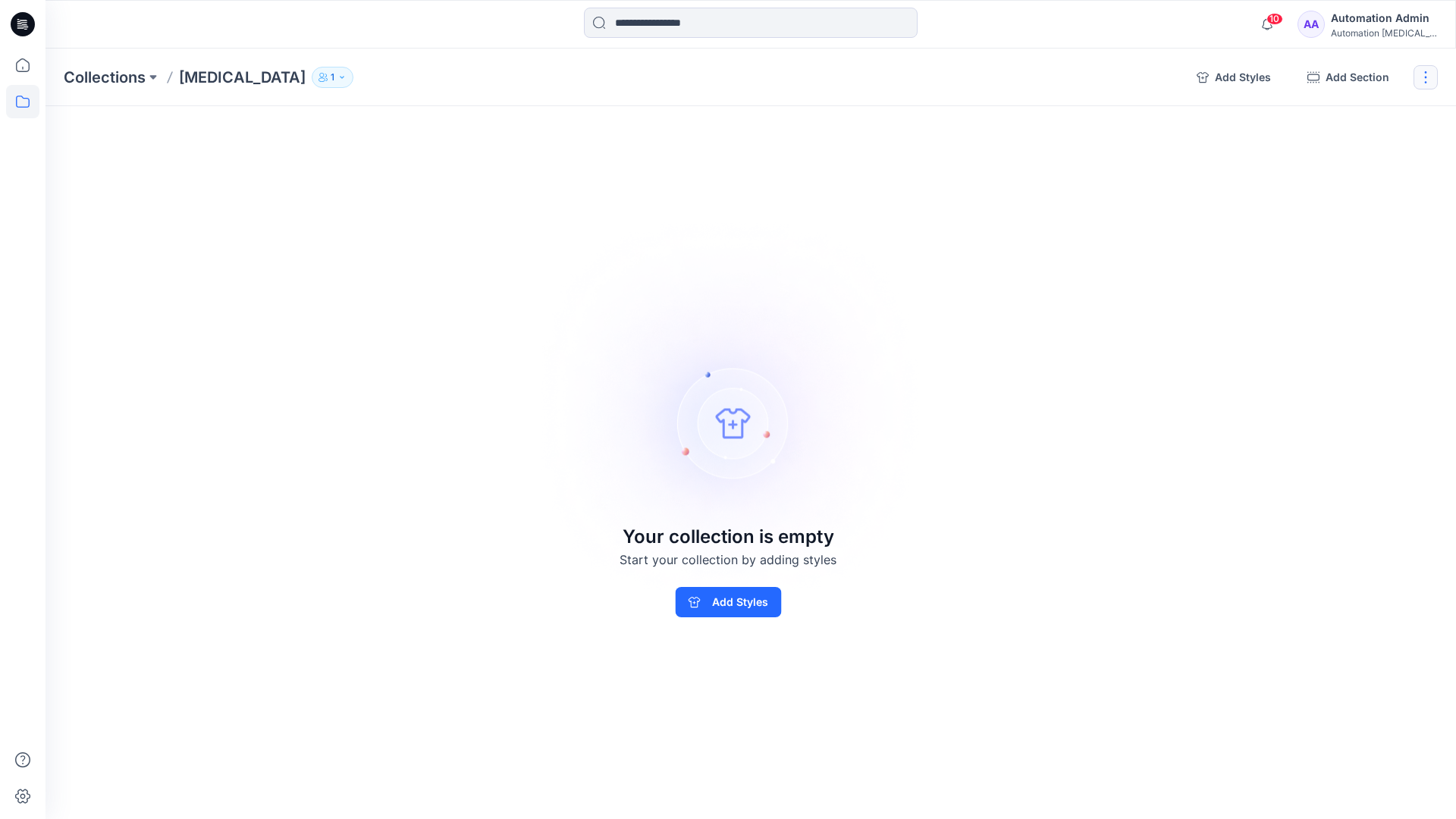
click at [1423, 82] on button "button" at bounding box center [1425, 77] width 24 height 24
click at [1337, 180] on button "Delete Collection" at bounding box center [1353, 181] width 164 height 28
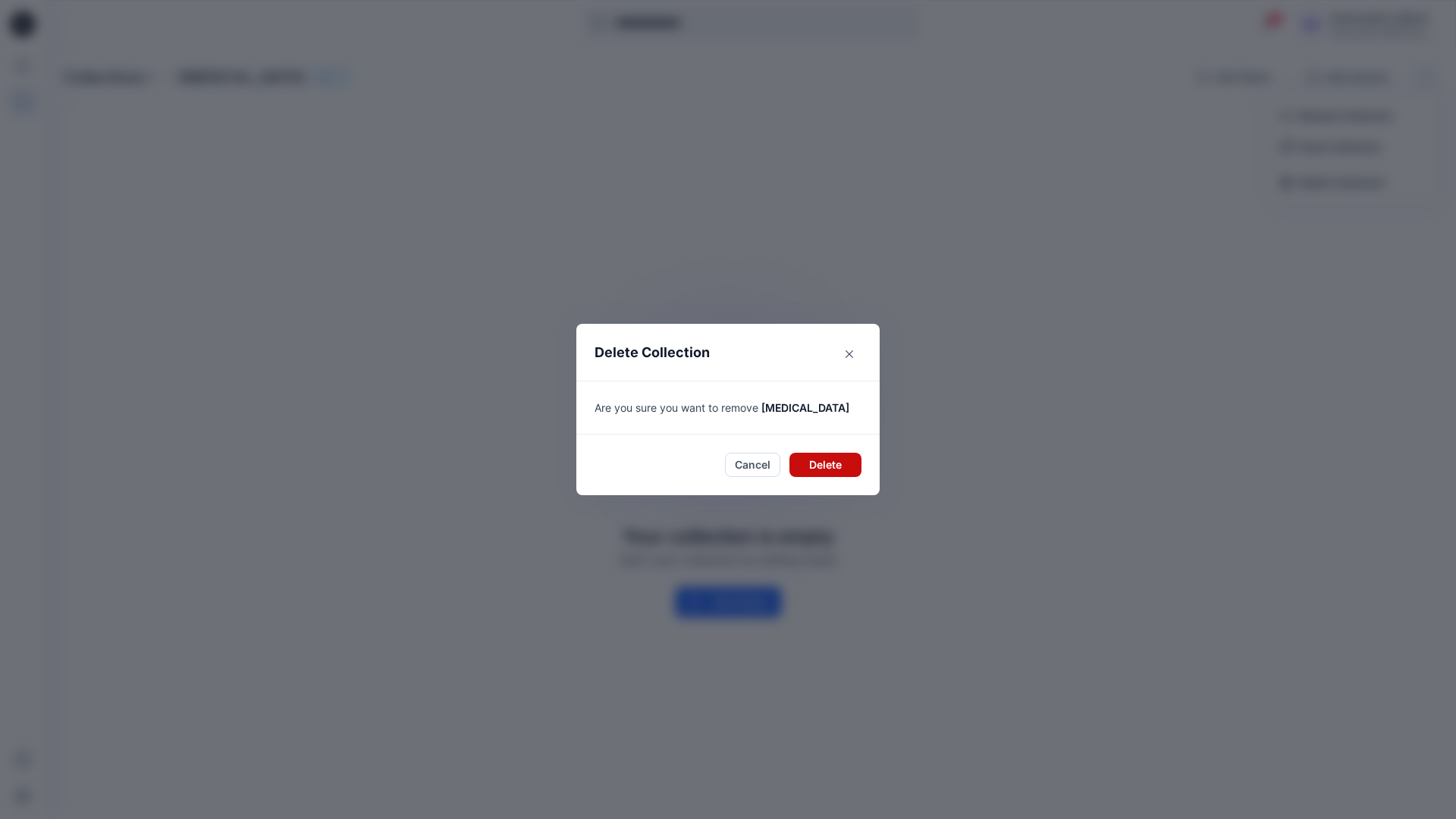
click at [814, 465] on button "Delete" at bounding box center [825, 464] width 72 height 24
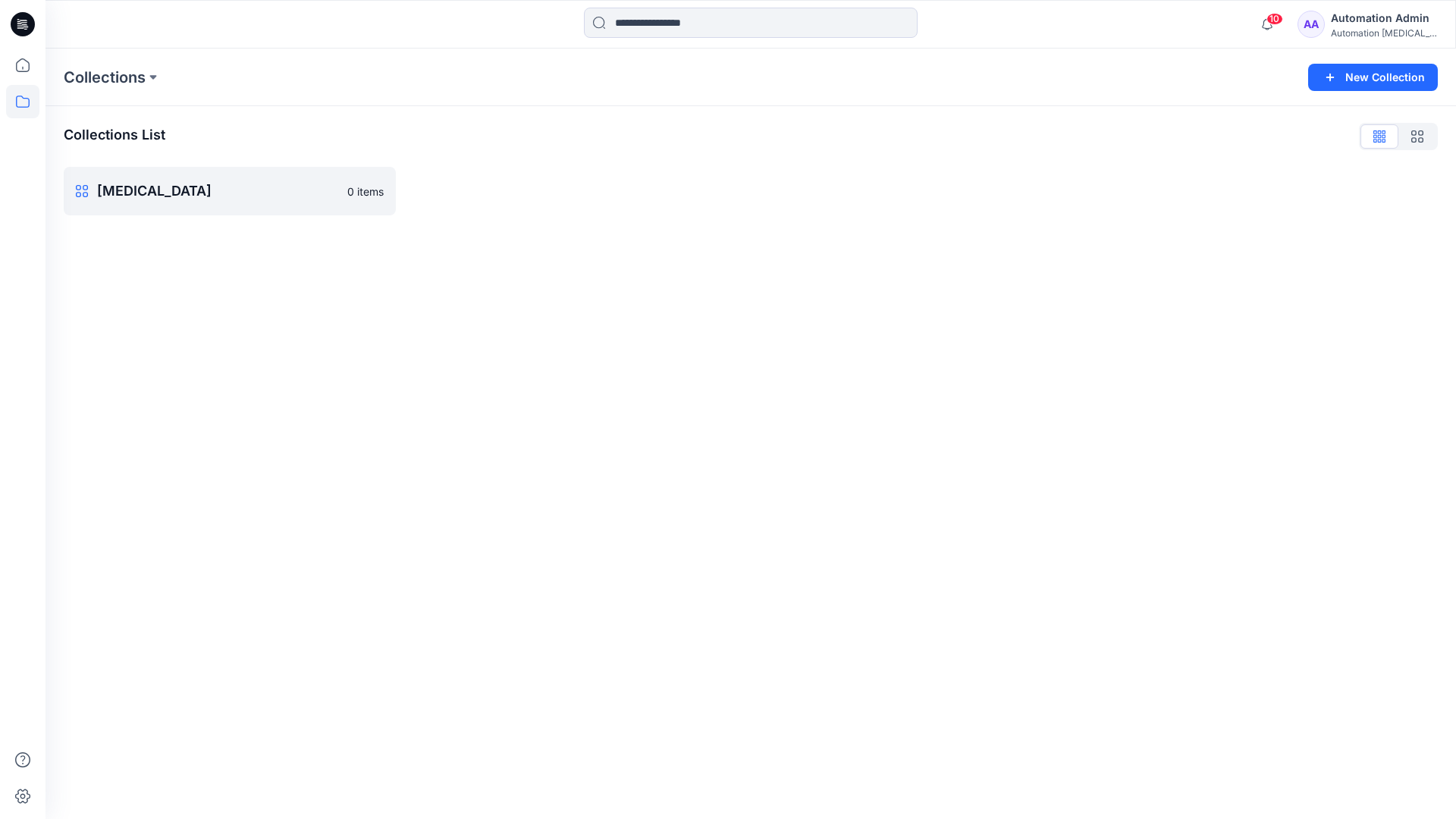
click at [1358, 25] on div "Automation Admin" at bounding box center [1384, 17] width 106 height 18
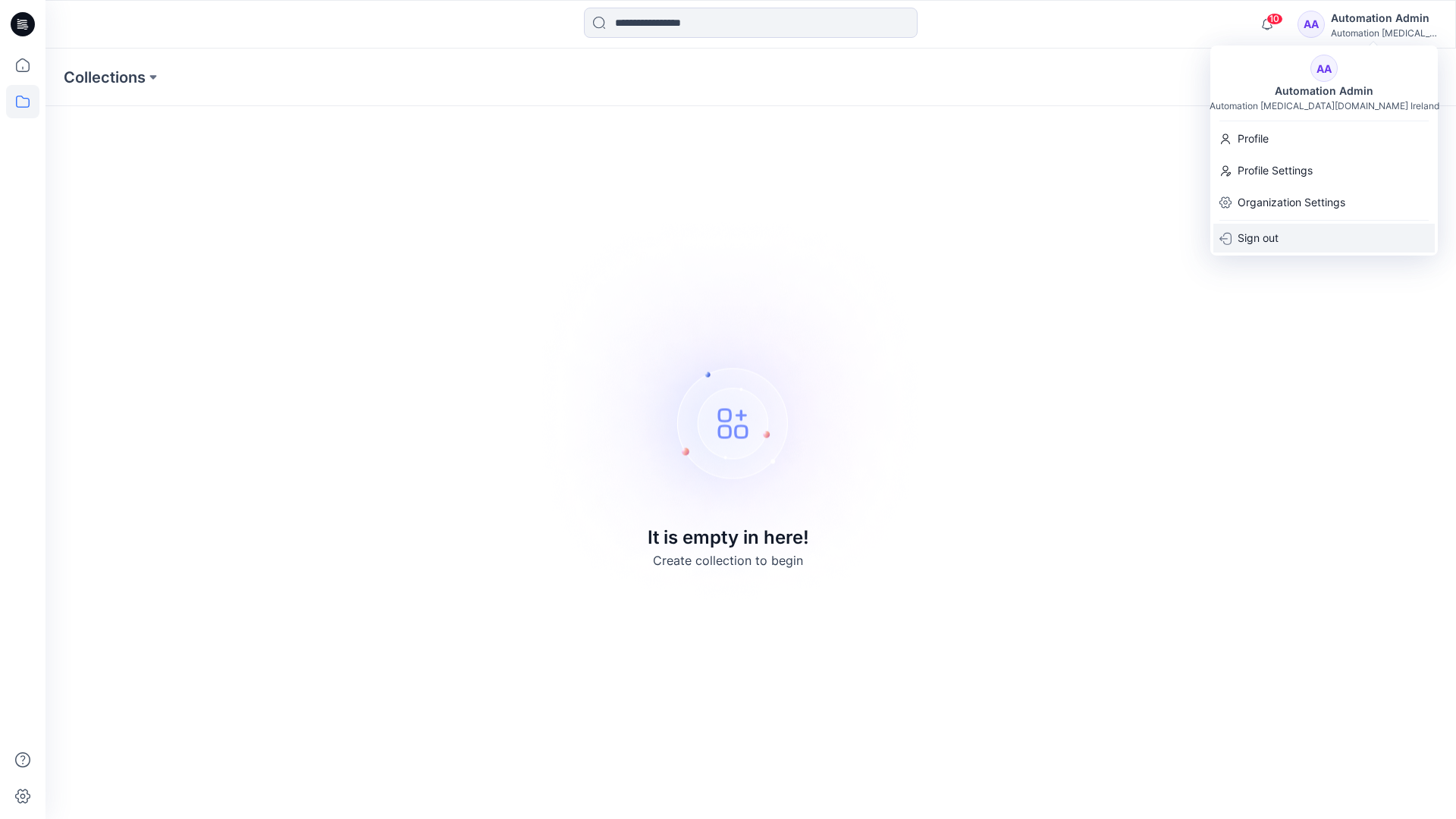
click at [1278, 232] on p "Sign out" at bounding box center [1258, 238] width 41 height 29
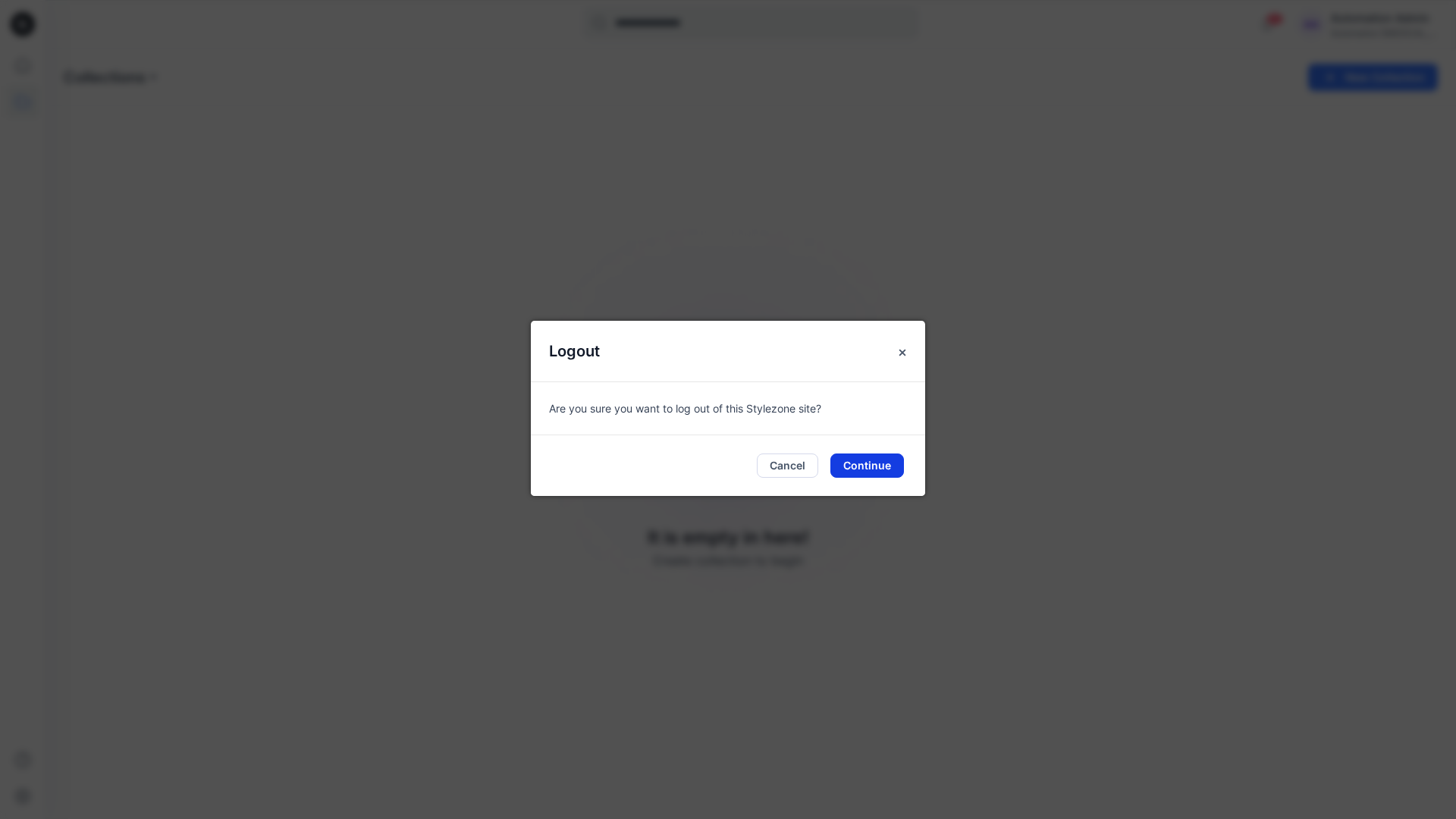
click at [866, 465] on button "Continue" at bounding box center [867, 465] width 73 height 24
